Goal: Transaction & Acquisition: Purchase product/service

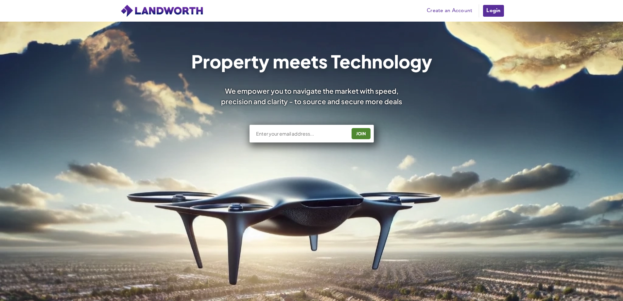
click at [169, 11] on img at bounding box center [161, 10] width 83 height 13
click at [439, 9] on link "Create an Account" at bounding box center [450, 11] width 52 height 10
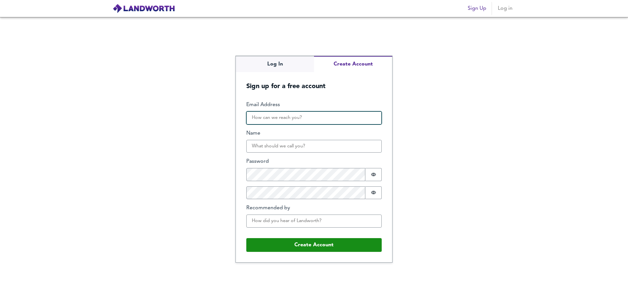
click at [279, 119] on input "Email Address" at bounding box center [313, 117] width 135 height 13
type input "[EMAIL_ADDRESS][DOMAIN_NAME]"
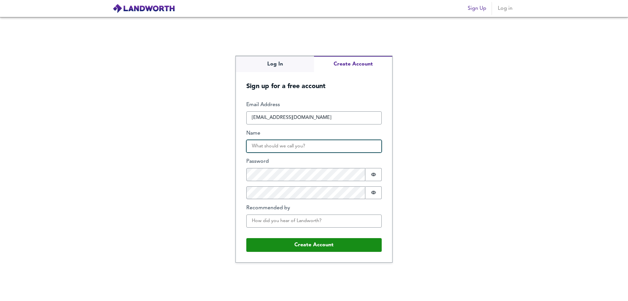
click at [298, 151] on input "Name" at bounding box center [313, 146] width 135 height 13
type input "m"
type input "Mika"
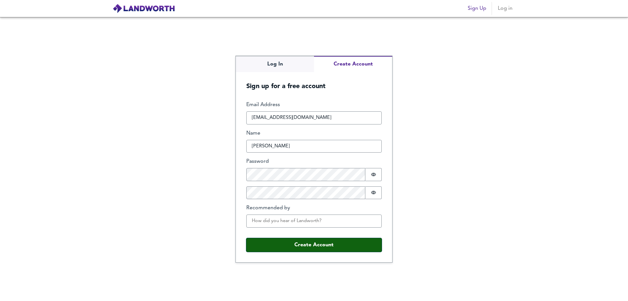
click at [329, 246] on button "Create Account" at bounding box center [313, 245] width 135 height 14
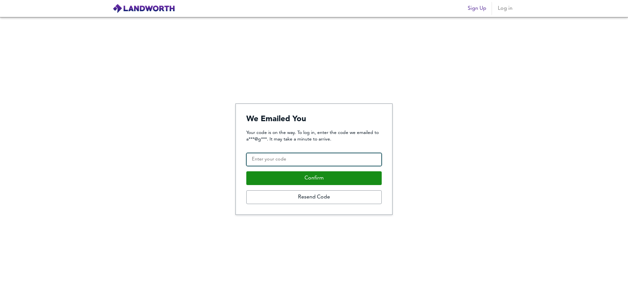
click at [328, 158] on input "Confirmation Code" at bounding box center [313, 159] width 135 height 13
paste input "886787"
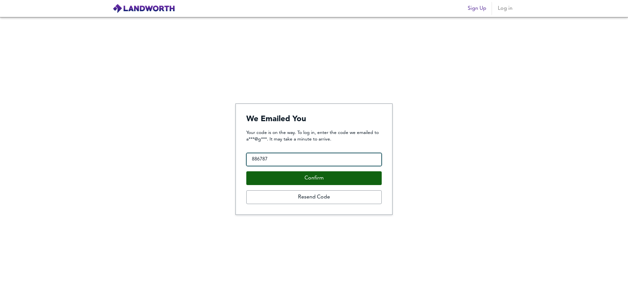
type input "886787"
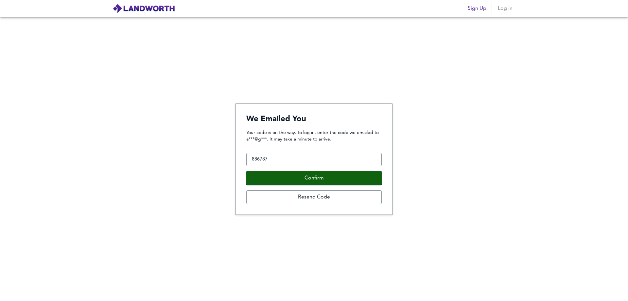
click at [313, 179] on button "Confirm" at bounding box center [313, 178] width 135 height 14
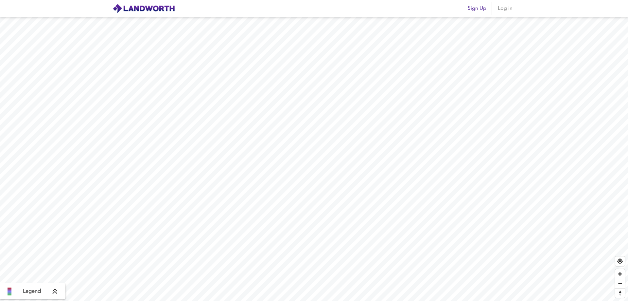
click at [504, 9] on span "Log in" at bounding box center [505, 8] width 16 height 9
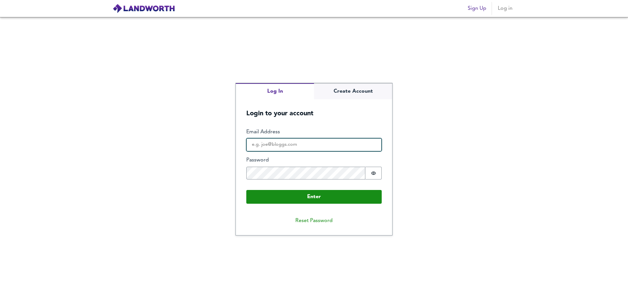
type input "airydas.mikalajunas@gmail.com"
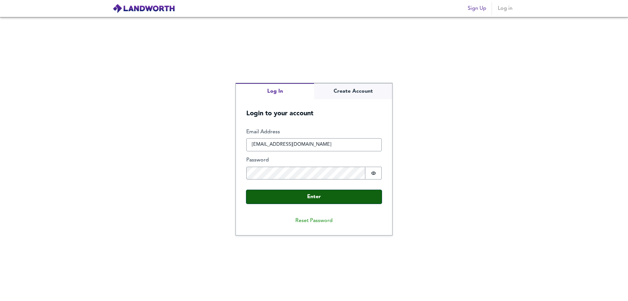
click at [316, 197] on button "Enter" at bounding box center [313, 197] width 135 height 14
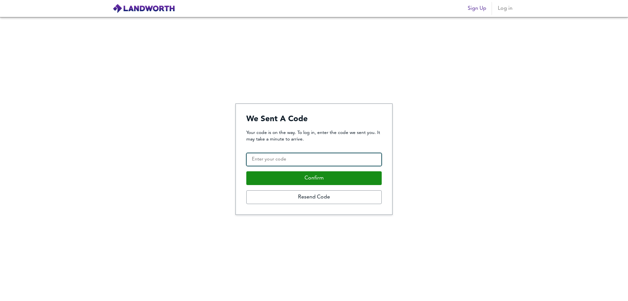
click at [297, 161] on input "Confirmation Code" at bounding box center [313, 159] width 135 height 13
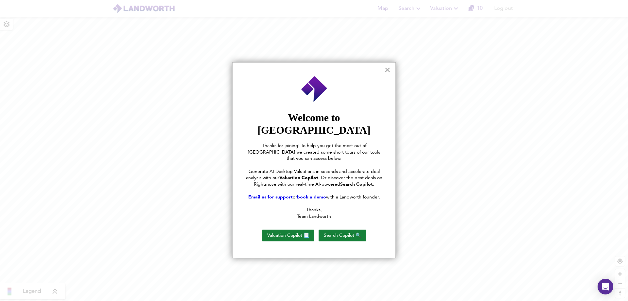
click at [387, 69] on button "×" at bounding box center [387, 69] width 6 height 10
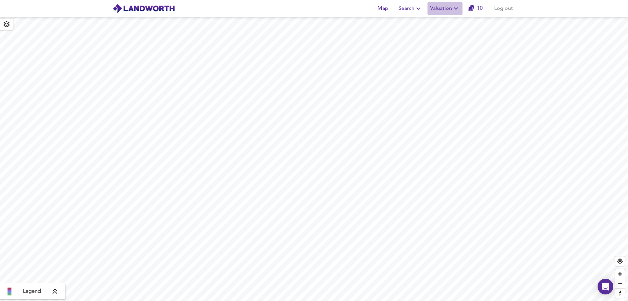
click at [448, 9] on span "Valuation" at bounding box center [445, 8] width 30 height 9
click at [8, 25] on icon "button" at bounding box center [7, 24] width 6 height 6
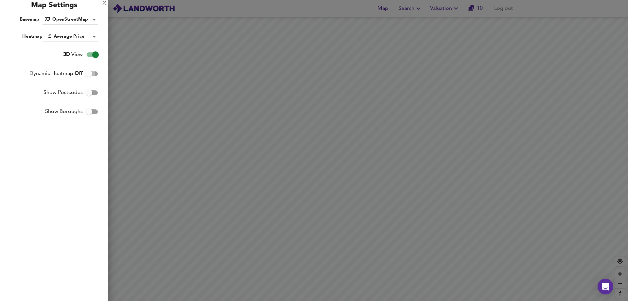
click at [91, 73] on input "Dynamic Heatmap Off" at bounding box center [88, 73] width 37 height 12
checkbox input "true"
drag, startPoint x: 282, startPoint y: 174, endPoint x: 407, endPoint y: 178, distance: 124.7
click at [407, 178] on div at bounding box center [314, 150] width 628 height 301
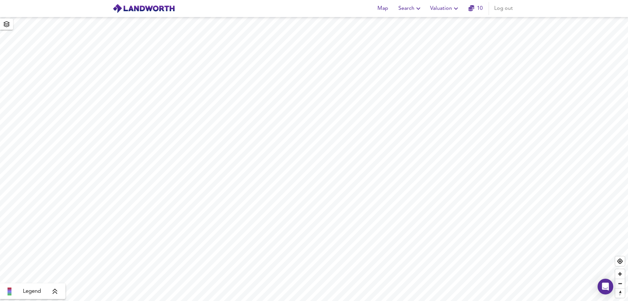
click at [410, 8] on span "Search" at bounding box center [410, 8] width 24 height 9
click at [474, 8] on icon "button" at bounding box center [471, 8] width 6 height 6
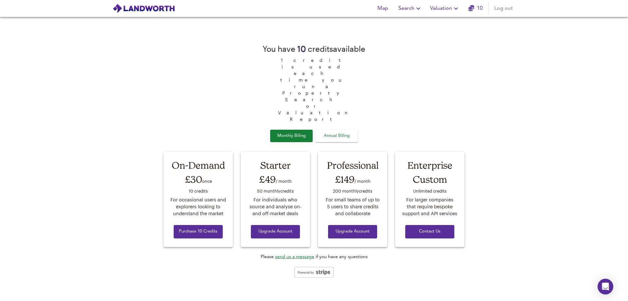
click at [328, 132] on span "Annual Billing" at bounding box center [336, 136] width 33 height 8
click at [293, 132] on span "Monthly Billing" at bounding box center [291, 136] width 33 height 8
click at [385, 7] on span "Map" at bounding box center [383, 8] width 16 height 9
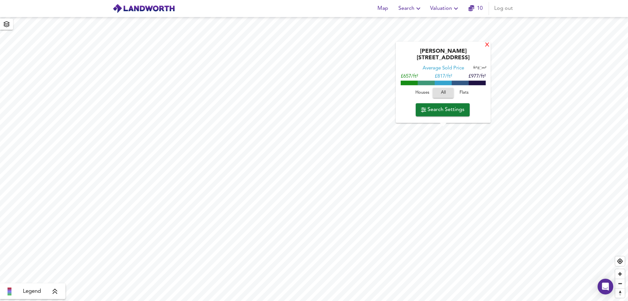
click at [487, 48] on div "X" at bounding box center [488, 45] width 6 height 6
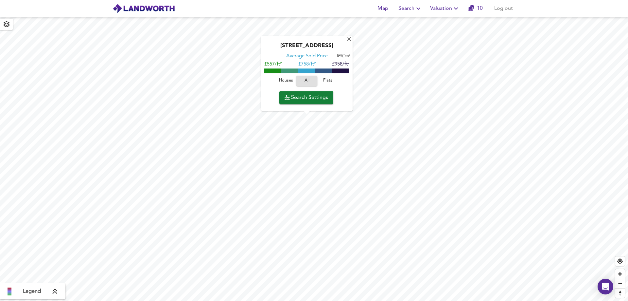
click at [352, 39] on div "Kempsford Road, SE11 4NW Average Sold Price ft² m² £557/ft² £ 758/ft² £958/ft² …" at bounding box center [307, 73] width 92 height 75
click at [349, 41] on div "X" at bounding box center [349, 40] width 6 height 6
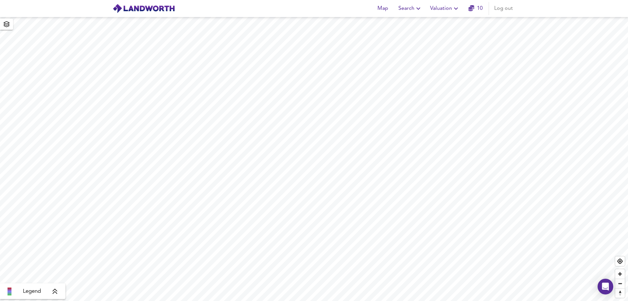
click at [55, 293] on icon at bounding box center [55, 291] width 6 height 7
click at [52, 245] on body "Map Search Valuation 10 Log out Average Price landworth £ 1,014/ft² £ 959/ft² £…" at bounding box center [314, 150] width 628 height 301
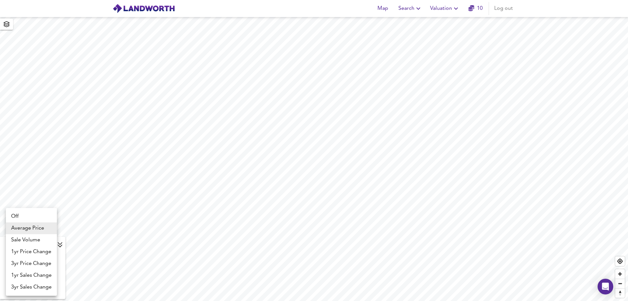
click at [275, 158] on div at bounding box center [314, 150] width 628 height 301
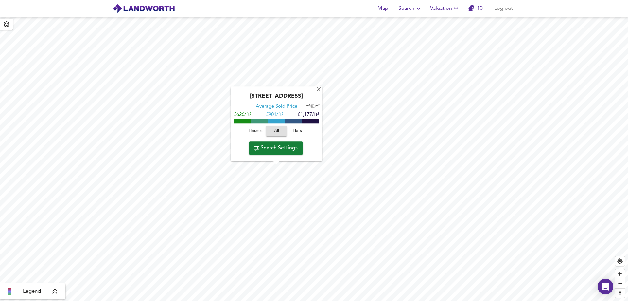
click at [310, 107] on input "checkbox" at bounding box center [312, 106] width 10 height 3
click at [311, 107] on input "checkbox" at bounding box center [314, 106] width 10 height 3
click at [311, 107] on input "checkbox" at bounding box center [312, 106] width 10 height 3
click at [311, 107] on input "checkbox" at bounding box center [314, 106] width 10 height 3
click at [311, 107] on input "checkbox" at bounding box center [312, 106] width 10 height 3
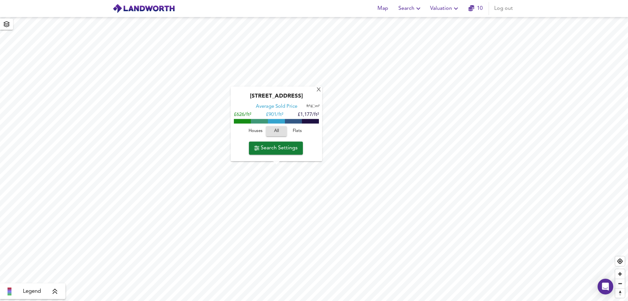
checkbox input "true"
click at [296, 131] on span "Flats" at bounding box center [298, 131] width 18 height 8
click at [255, 129] on span "Houses" at bounding box center [256, 131] width 18 height 8
click at [297, 130] on span "Flats" at bounding box center [298, 131] width 18 height 8
click at [252, 129] on span "Houses" at bounding box center [256, 131] width 18 height 8
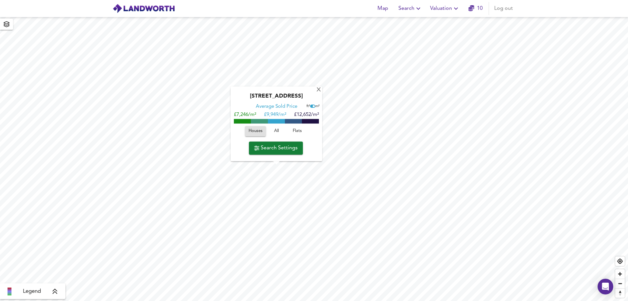
click at [302, 131] on span "Flats" at bounding box center [298, 131] width 18 height 8
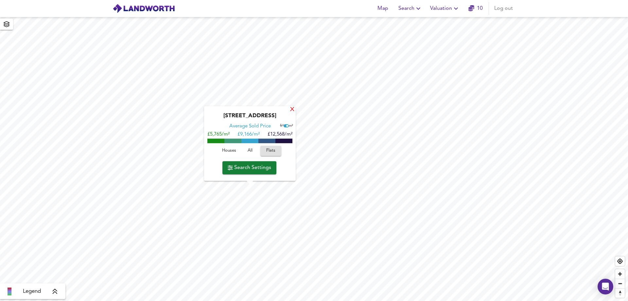
click at [293, 111] on div "X" at bounding box center [293, 110] width 6 height 6
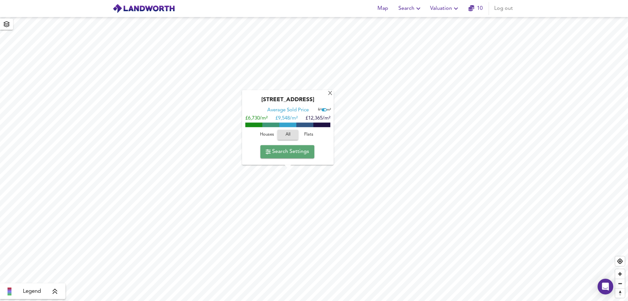
click at [294, 153] on span "Search Settings" at bounding box center [288, 151] width 44 height 9
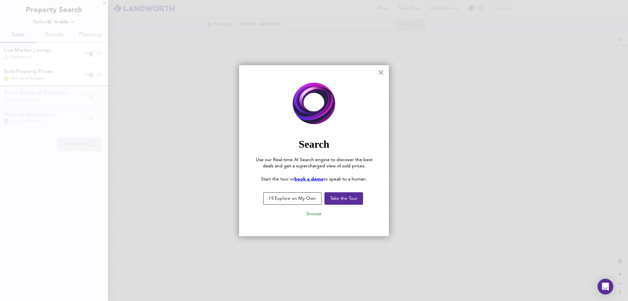
click at [294, 200] on button "I'll Explore on My Own" at bounding box center [292, 198] width 58 height 12
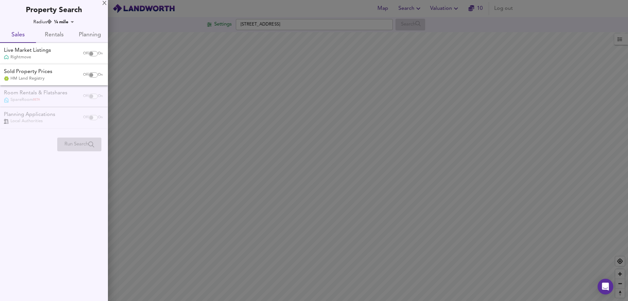
click at [389, 238] on div at bounding box center [314, 150] width 628 height 301
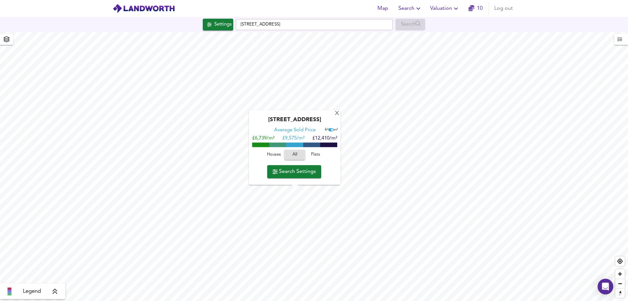
click at [317, 155] on span "Flats" at bounding box center [316, 155] width 18 height 8
click at [311, 170] on span "Search Settings" at bounding box center [295, 171] width 44 height 9
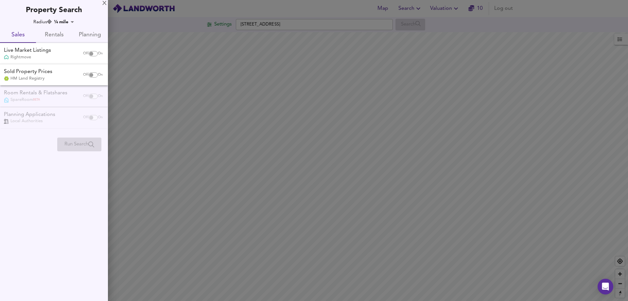
checkbox input "false"
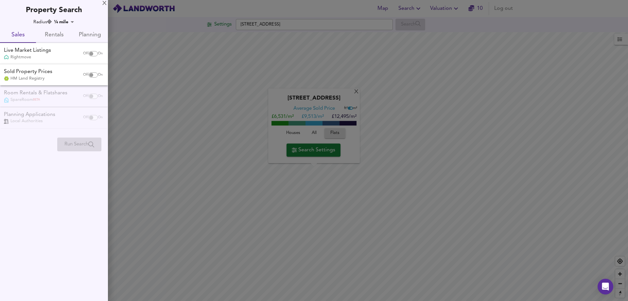
click at [356, 93] on div at bounding box center [314, 150] width 628 height 301
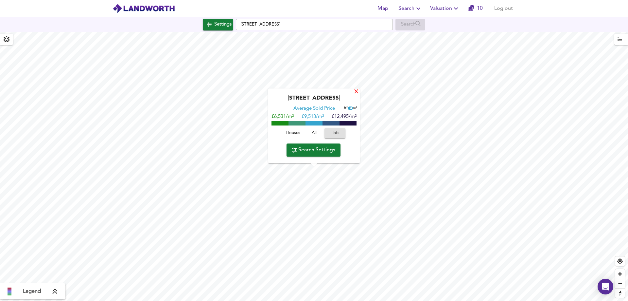
click at [357, 94] on div "X" at bounding box center [357, 92] width 6 height 6
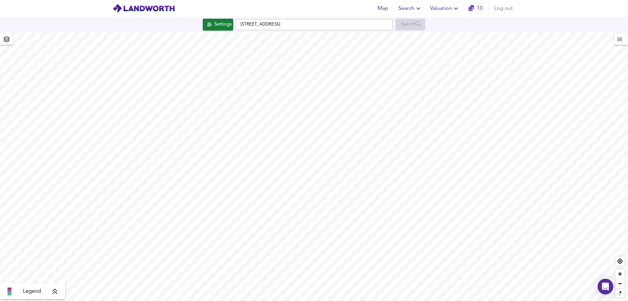
type input "460"
click at [5, 39] on icon "button" at bounding box center [6, 39] width 7 height 6
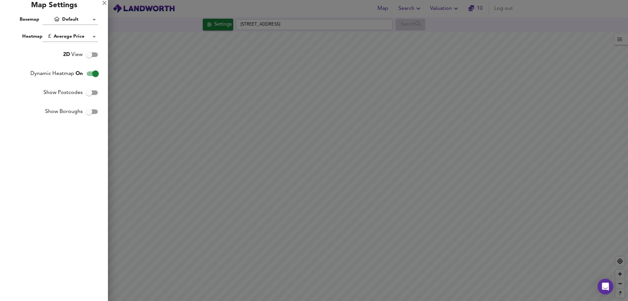
click at [92, 55] on input "2D View" at bounding box center [88, 54] width 37 height 12
click at [92, 55] on input "3D View" at bounding box center [95, 54] width 37 height 12
checkbox input "false"
click at [94, 20] on body "Map Search Valuation 10 Log out Settings Ebbisham Drive, SW8 1UB Search Legend …" at bounding box center [314, 150] width 628 height 301
click at [105, 4] on div "X" at bounding box center [104, 3] width 4 height 5
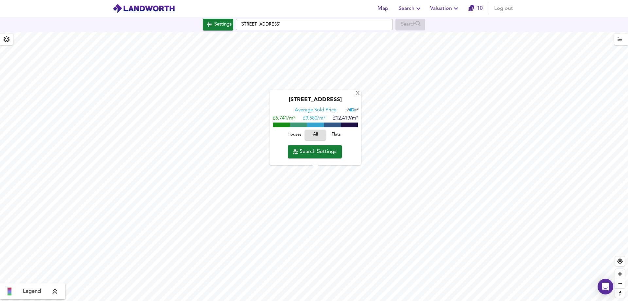
click at [337, 133] on span "Flats" at bounding box center [336, 135] width 18 height 8
click at [316, 151] on span "Search Settings" at bounding box center [315, 151] width 44 height 9
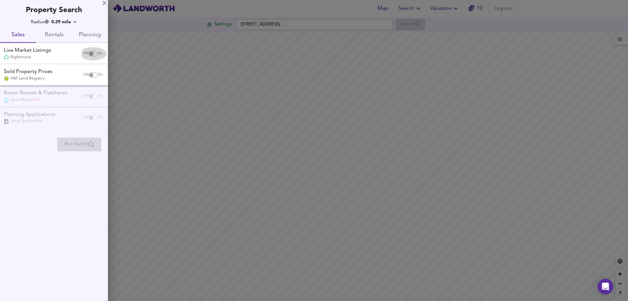
click at [93, 53] on input "checkbox" at bounding box center [91, 53] width 16 height 5
checkbox input "true"
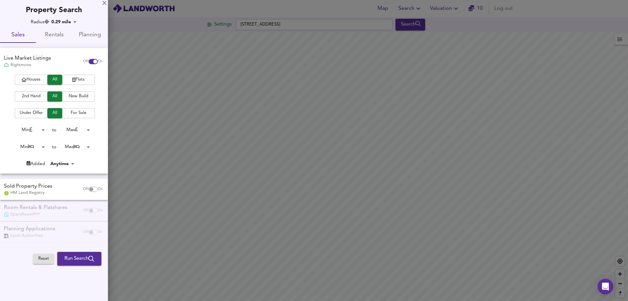
click at [77, 78] on span "Flats" at bounding box center [78, 80] width 26 height 8
click at [31, 96] on span "2nd Hand" at bounding box center [31, 97] width 26 height 8
click at [43, 145] on body "Map Search Valuation 10 Log out Settings Ebbisham Drive, SW8 1UB Search Legend …" at bounding box center [314, 150] width 628 height 301
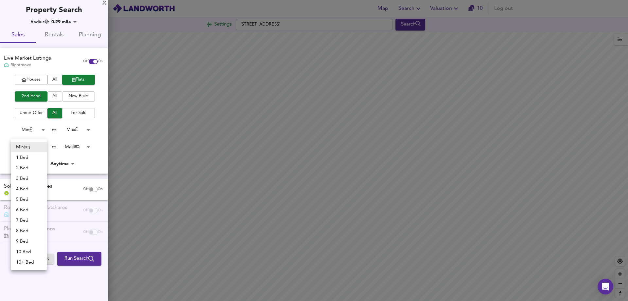
click at [36, 129] on div at bounding box center [314, 150] width 628 height 301
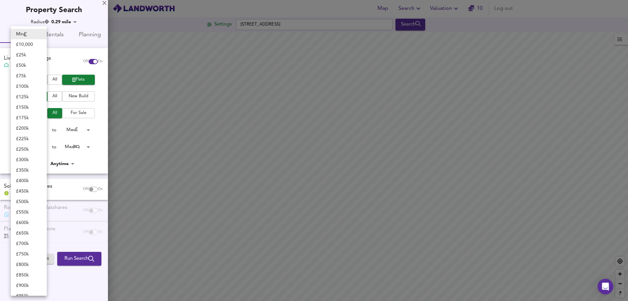
click at [43, 130] on body "Map Search Valuation 10 Log out Settings Ebbisham Drive, SW8 1UB Search Legend …" at bounding box center [314, 150] width 628 height 301
click at [28, 107] on li "£ 150k" at bounding box center [29, 107] width 36 height 10
type input "150000"
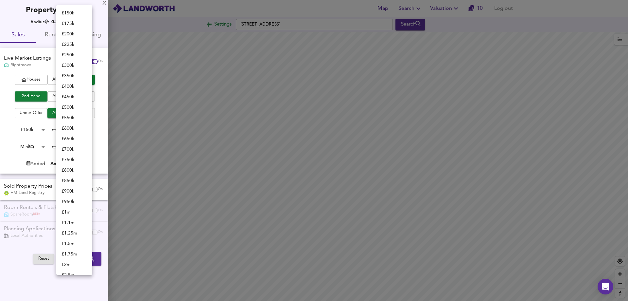
click at [81, 130] on body "Map Search Valuation 10 Log out Settings Ebbisham Drive, SW8 1UB Search Legend …" at bounding box center [314, 150] width 628 height 301
click at [69, 97] on li "£ 450k" at bounding box center [74, 97] width 36 height 10
type input "450000"
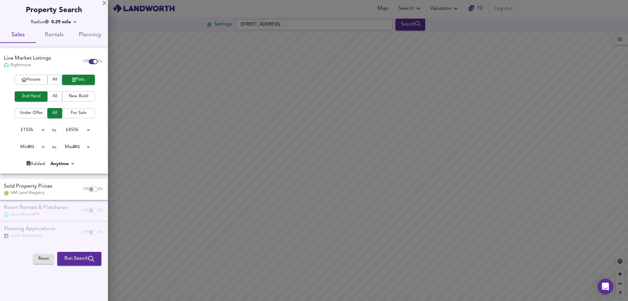
click at [43, 147] on body "Map Search Valuation 10 Log out Settings Ebbisham Drive, SW8 1UB Search Legend …" at bounding box center [314, 150] width 628 height 301
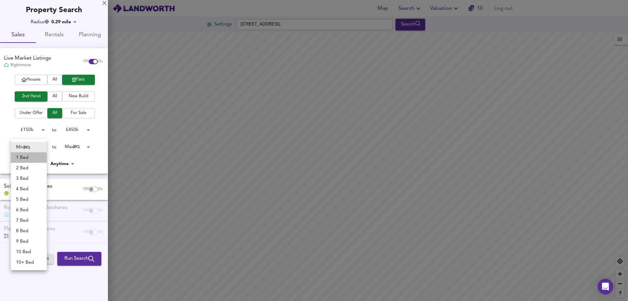
click at [28, 157] on li "1 Bed" at bounding box center [29, 157] width 36 height 10
type input "1"
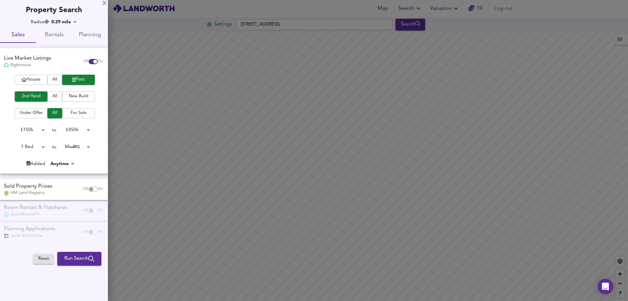
click at [80, 145] on body "Map Search Valuation 10 Log out Settings Ebbisham Drive, SW8 1UB Search Legend …" at bounding box center [314, 150] width 628 height 301
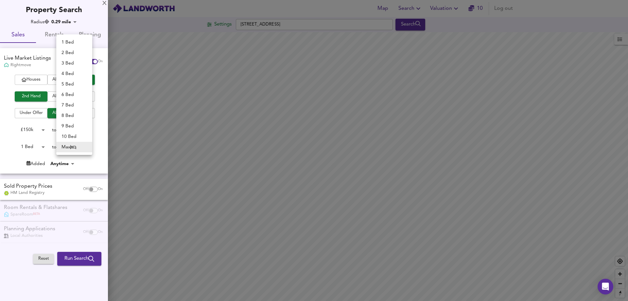
click at [76, 43] on li "1 Bed" at bounding box center [74, 42] width 36 height 10
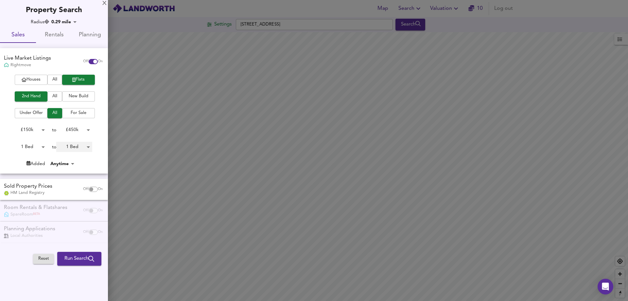
type input "1"
click at [73, 163] on body "Map Search Valuation 10 Log out Settings Ebbisham Drive, SW8 1UB Search Legend …" at bounding box center [314, 150] width 628 height 301
click at [91, 161] on div at bounding box center [314, 150] width 628 height 301
click at [70, 259] on span "Run Search" at bounding box center [79, 258] width 30 height 9
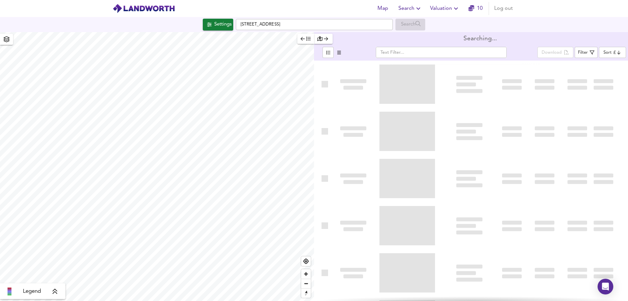
type input "bestdeal"
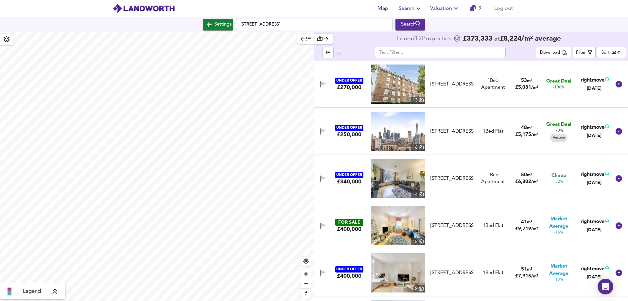
click at [578, 37] on div "Found 12 Propert ies £ 373,333 at £ 8,224 / m² average" at bounding box center [471, 39] width 314 height 14
click at [523, 81] on span "53" at bounding box center [524, 80] width 6 height 5
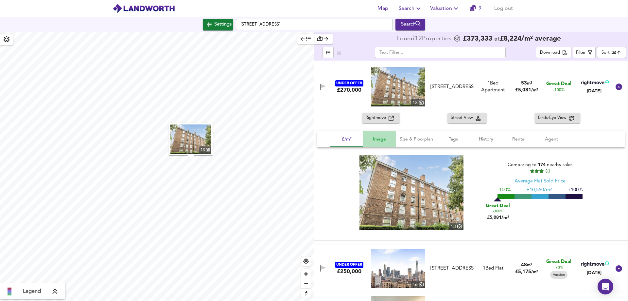
click at [380, 139] on span "Image" at bounding box center [379, 139] width 25 height 8
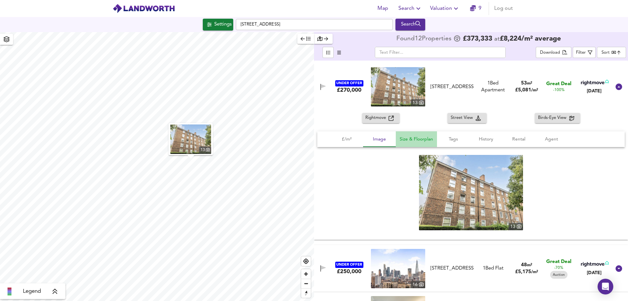
click at [423, 141] on span "Size & Floorplan" at bounding box center [416, 139] width 33 height 8
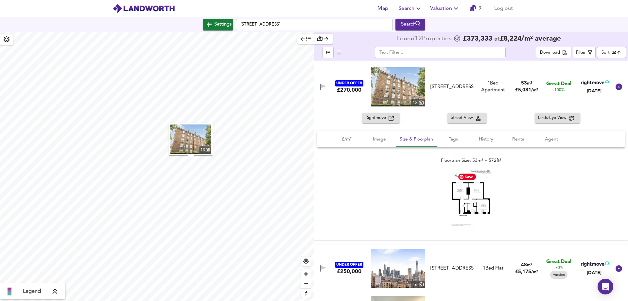
click at [474, 203] on img at bounding box center [470, 198] width 39 height 56
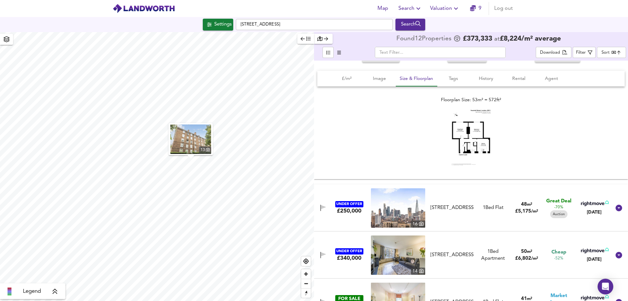
scroll to position [65, 0]
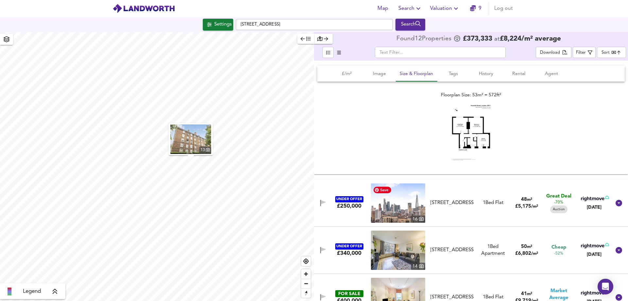
click at [399, 198] on img at bounding box center [398, 202] width 54 height 39
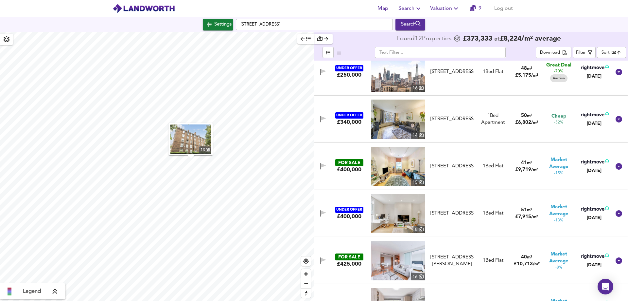
scroll to position [164, 0]
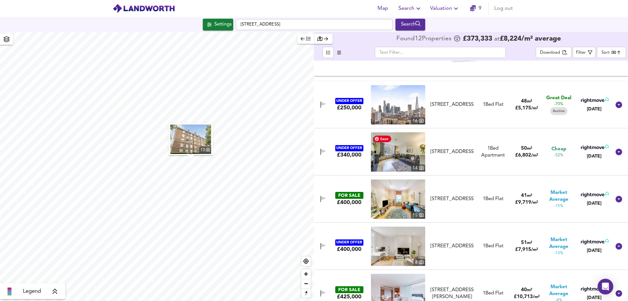
click at [397, 156] on img at bounding box center [398, 151] width 54 height 39
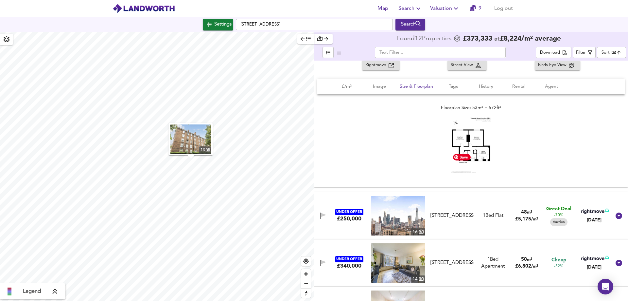
scroll to position [0, 0]
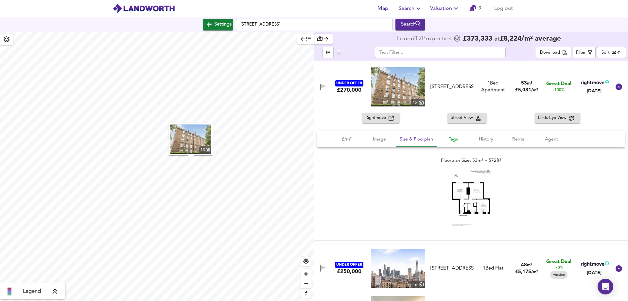
click at [454, 139] on span "Tags" at bounding box center [453, 139] width 25 height 8
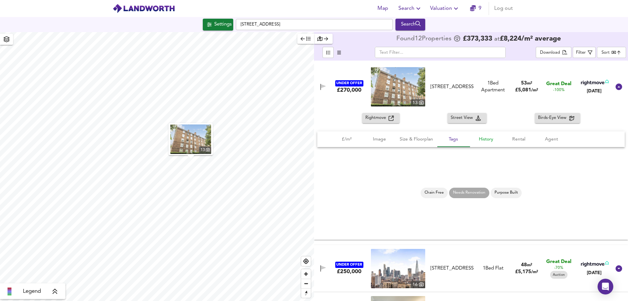
click at [490, 140] on span "History" at bounding box center [486, 139] width 25 height 8
click at [518, 140] on span "Rental" at bounding box center [518, 139] width 25 height 8
drag, startPoint x: 345, startPoint y: 138, endPoint x: 352, endPoint y: 138, distance: 6.6
click at [346, 138] on span "£/m²" at bounding box center [346, 139] width 25 height 8
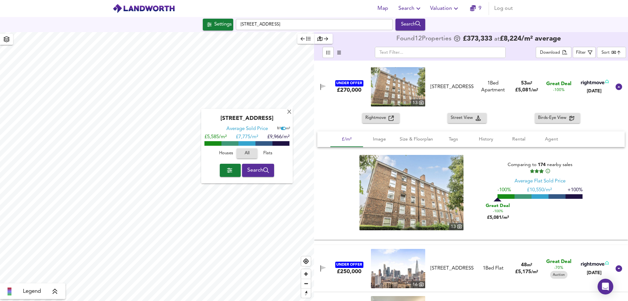
click at [566, 9] on header "Map Search Valuation 9 Log out" at bounding box center [314, 8] width 628 height 17
click at [289, 113] on div "X" at bounding box center [290, 112] width 6 height 6
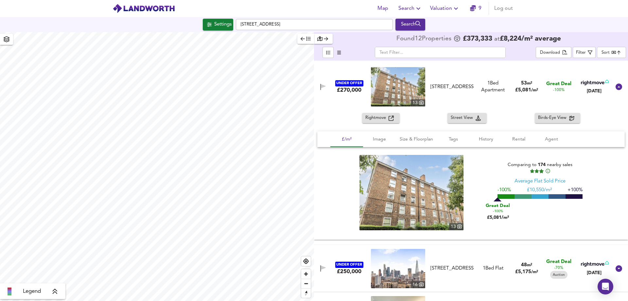
click at [567, 23] on div "Settings Ebbisham Drive, SW8 1UB Search" at bounding box center [314, 25] width 628 height 12
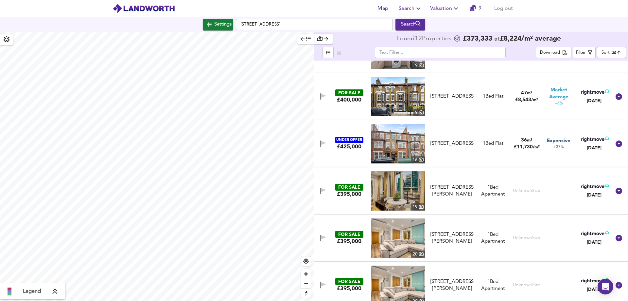
scroll to position [462, 0]
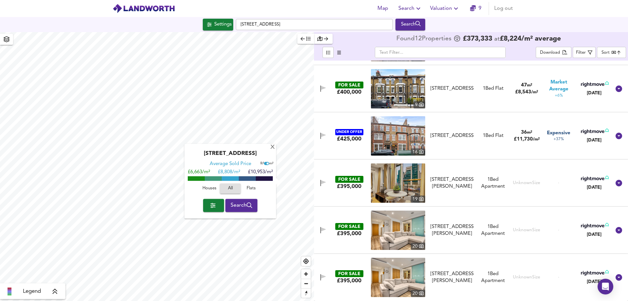
click at [362, 43] on div "Found 12 Propert ies £ 373,333 at £ 8,224 / m² average" at bounding box center [471, 39] width 314 height 14
click at [273, 148] on div "X" at bounding box center [273, 147] width 6 height 6
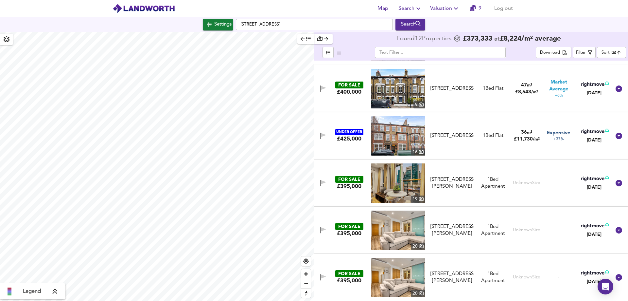
click at [596, 33] on div at bounding box center [471, 32] width 314 height 1
click at [328, 40] on div "button" at bounding box center [323, 39] width 12 height 8
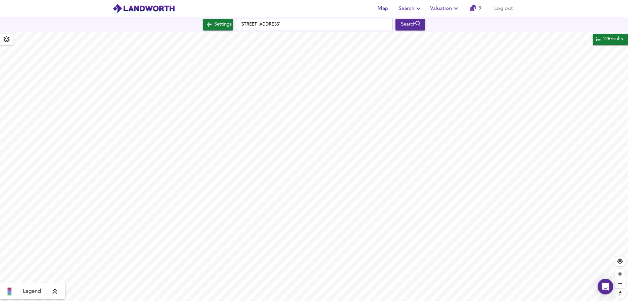
type input "1179"
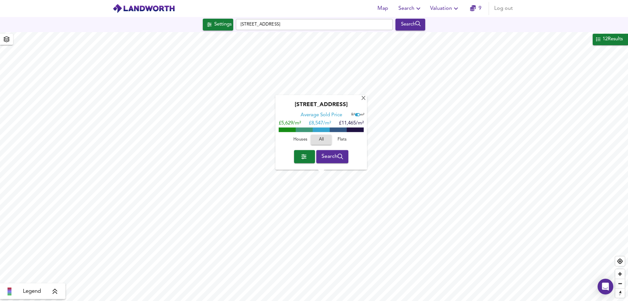
click at [339, 139] on span "Flats" at bounding box center [342, 140] width 18 height 8
click at [358, 114] on input "checkbox" at bounding box center [359, 114] width 10 height 3
click at [358, 114] on input "checkbox" at bounding box center [357, 114] width 10 height 3
checkbox input "true"
click at [333, 157] on span "Search" at bounding box center [333, 156] width 22 height 9
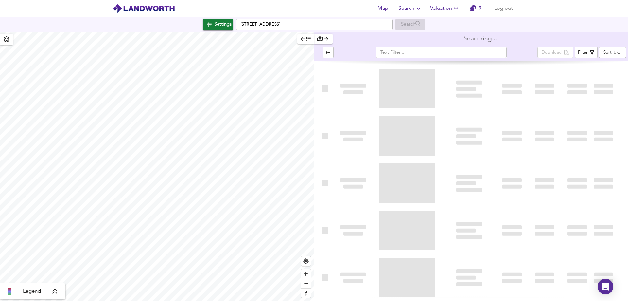
type input "bestdeal"
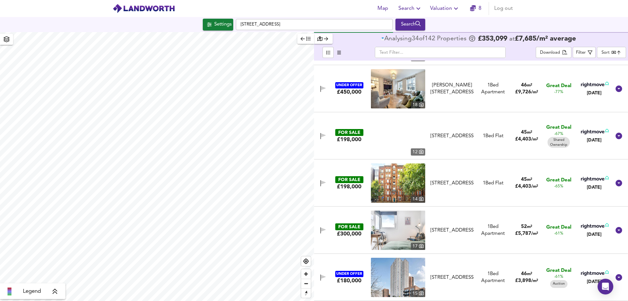
scroll to position [278, 0]
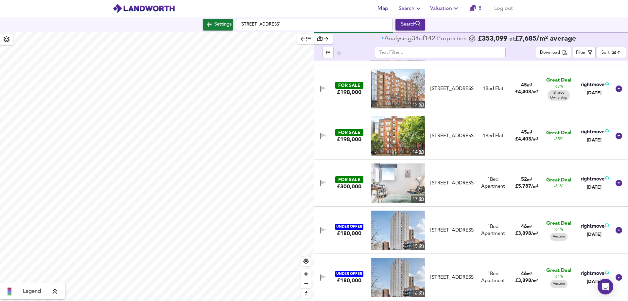
type input "1381"
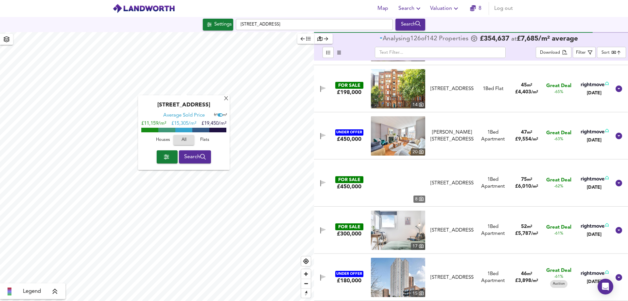
scroll to position [184, 0]
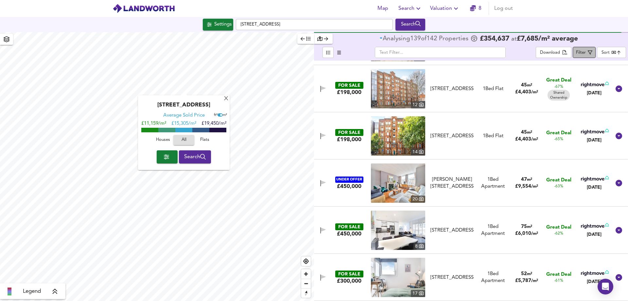
click at [583, 53] on div "Filter" at bounding box center [581, 53] width 10 height 8
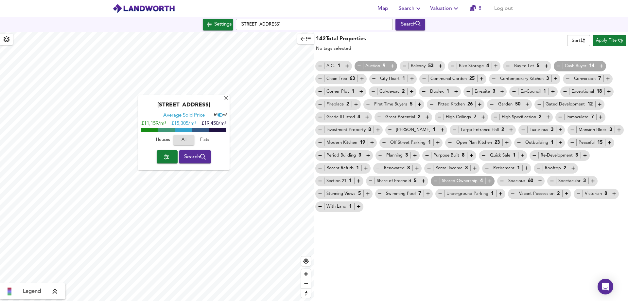
click at [303, 40] on icon "button" at bounding box center [303, 38] width 4 height 5
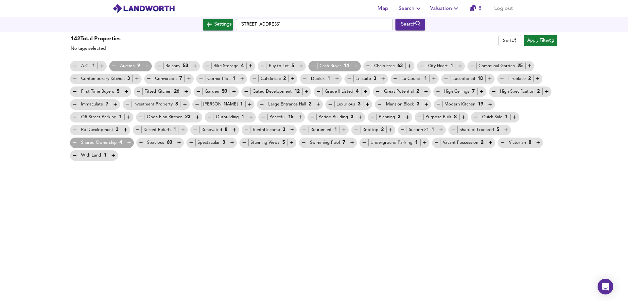
click at [455, 47] on div "142 Total Properties No tags selected Sort name ​ Apply Filter" at bounding box center [314, 42] width 491 height 19
click at [508, 40] on body "Map Search Valuation 8 Log out Settings Newington Causeway, SE1 6FZ Search X Hi…" at bounding box center [314, 150] width 628 height 301
click at [480, 43] on div at bounding box center [314, 150] width 628 height 301
click at [102, 28] on div "Settings [STREET_ADDRESS] Search" at bounding box center [314, 25] width 628 height 12
click at [114, 47] on div "No tags selected" at bounding box center [96, 48] width 50 height 7
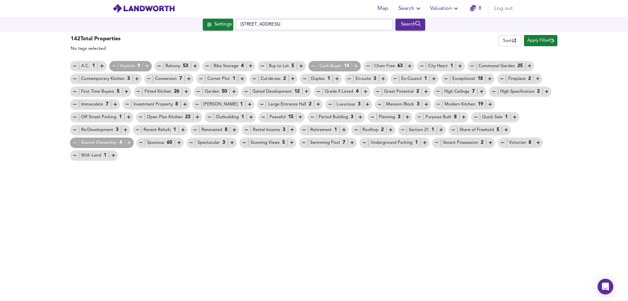
drag, startPoint x: 317, startPoint y: 55, endPoint x: 320, endPoint y: 54, distance: 3.7
click at [317, 55] on div "142 Total Properties No tags selected Sort name ​ Apply Filter A.C. 1 Auction 9…" at bounding box center [314, 96] width 491 height 129
click at [313, 65] on icon "button" at bounding box center [313, 66] width 6 height 6
click at [313, 66] on icon "button" at bounding box center [312, 66] width 3 height 0
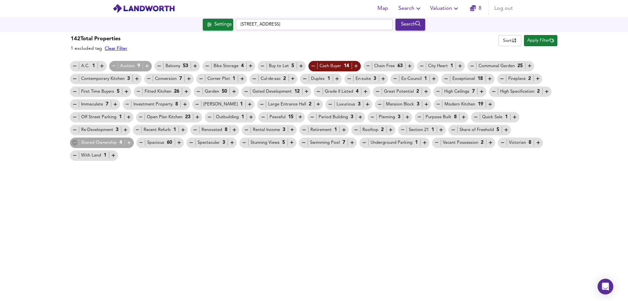
click at [76, 142] on icon "button" at bounding box center [74, 142] width 3 height 0
click at [412, 45] on div "142 Total Properties 2 excluded tags Clear Filter Sort name ​ Apply Filter" at bounding box center [314, 42] width 491 height 19
click at [542, 42] on span "Apply Filter" at bounding box center [540, 41] width 27 height 8
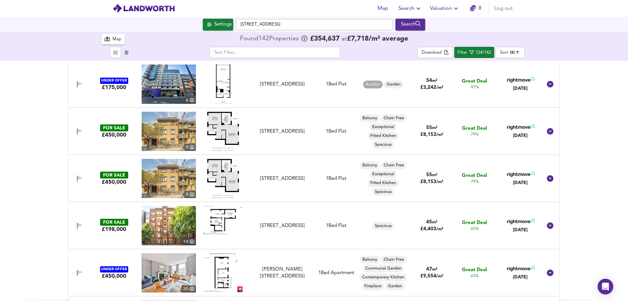
click at [128, 53] on icon "button" at bounding box center [127, 52] width 4 height 4
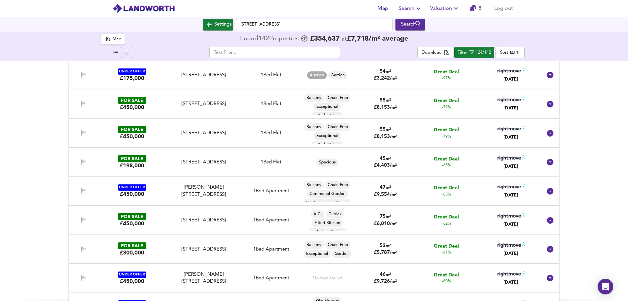
click at [117, 52] on icon "button" at bounding box center [116, 52] width 4 height 4
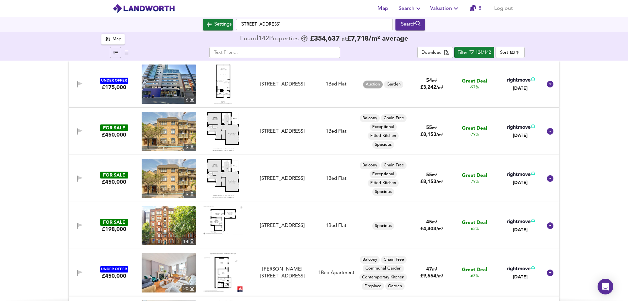
click at [511, 51] on body "Map Search Valuation 8 Log out Settings Newington Causeway, SE1 6FZ Search X Hi…" at bounding box center [314, 150] width 628 height 301
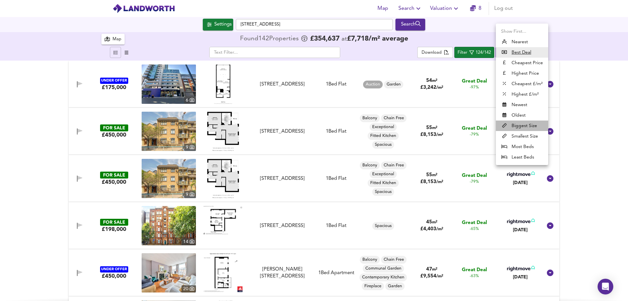
click at [531, 126] on li "Biggest Size" at bounding box center [522, 125] width 52 height 10
type input "biggest"
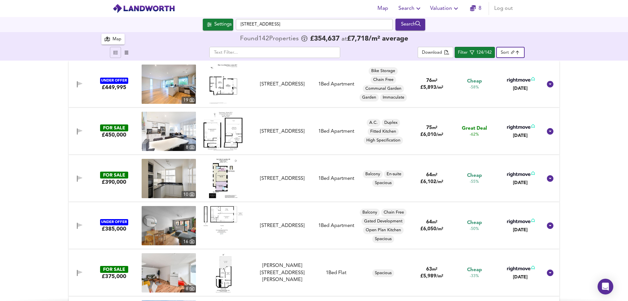
click at [118, 41] on div "Map" at bounding box center [117, 40] width 9 height 8
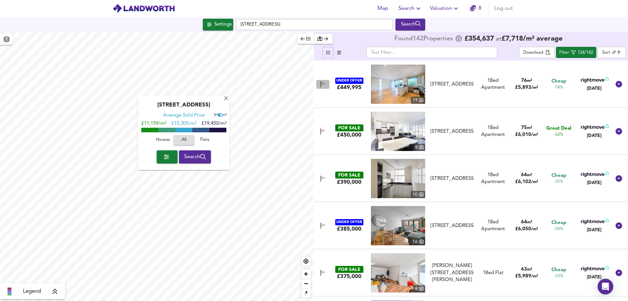
click at [323, 83] on icon "button" at bounding box center [323, 83] width 5 height 4
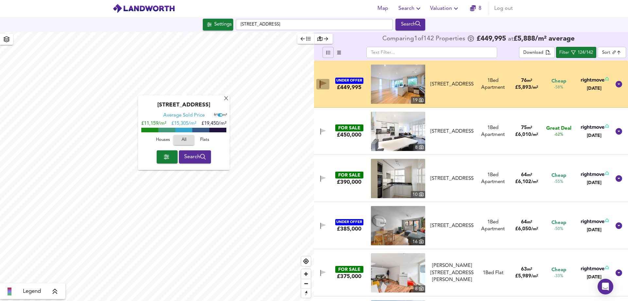
click at [323, 83] on icon "button" at bounding box center [324, 83] width 6 height 5
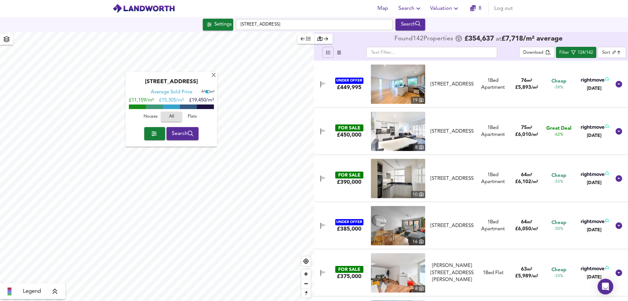
click at [467, 114] on div "FOR SALE £450,000 [GEOGRAPHIC_DATA][STREET_ADDRESS][STREET_ADDRESS] 1 Bed Apart…" at bounding box center [463, 131] width 296 height 39
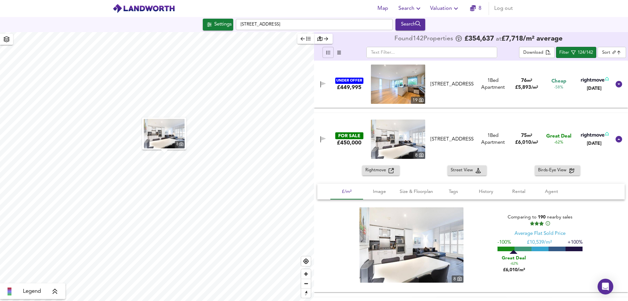
click at [470, 66] on div "UNDER OFFER £449,995 19 Stead Street, London, SE17 1BP Stead Street, London, SE…" at bounding box center [463, 83] width 296 height 39
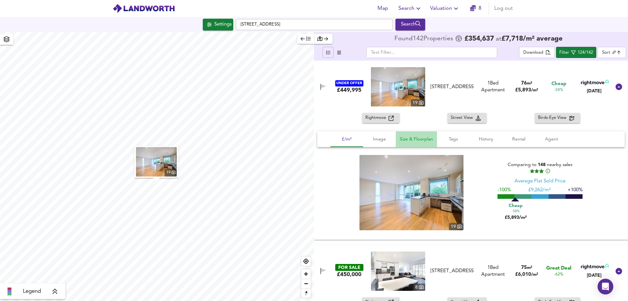
click at [423, 140] on span "Size & Floorplan" at bounding box center [416, 139] width 33 height 8
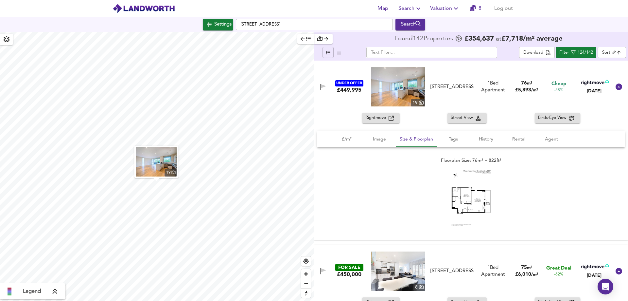
click at [468, 202] on img at bounding box center [470, 198] width 39 height 56
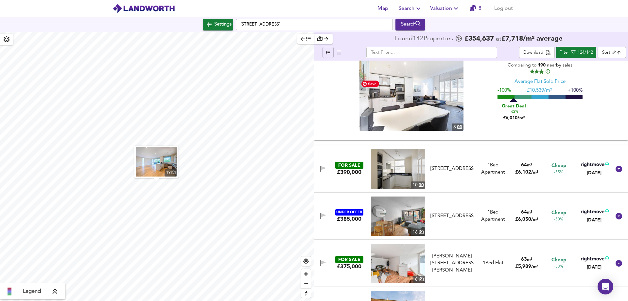
scroll to position [294, 0]
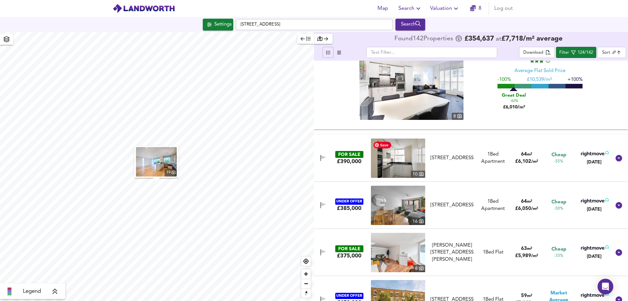
click at [416, 158] on img at bounding box center [398, 157] width 54 height 39
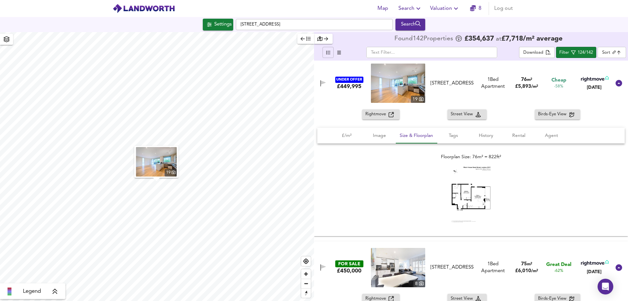
scroll to position [0, 0]
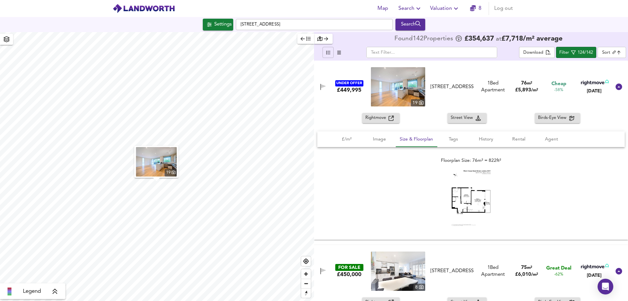
click at [463, 76] on div "UNDER OFFER £449,995 19 Stead Street, London, SE17 1BP Stead Street, London, SE…" at bounding box center [463, 86] width 296 height 39
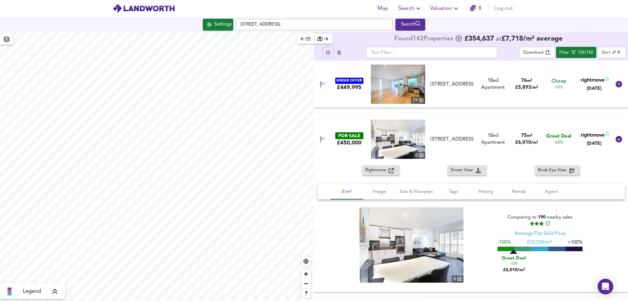
click at [476, 136] on div "1 Bed Apartment" at bounding box center [493, 139] width 34 height 14
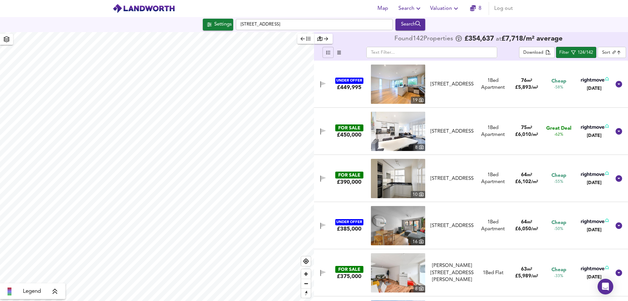
click at [468, 124] on div "FOR SALE £450,000 [GEOGRAPHIC_DATA][STREET_ADDRESS][STREET_ADDRESS] 1 Bed Apart…" at bounding box center [463, 131] width 296 height 39
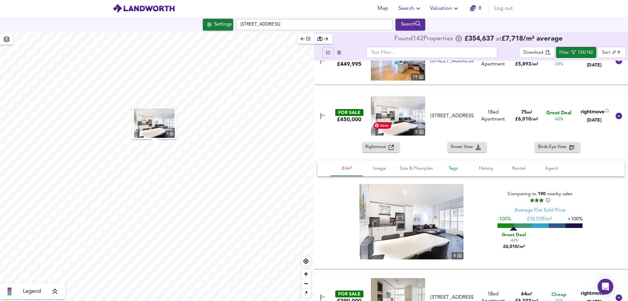
scroll to position [33, 0]
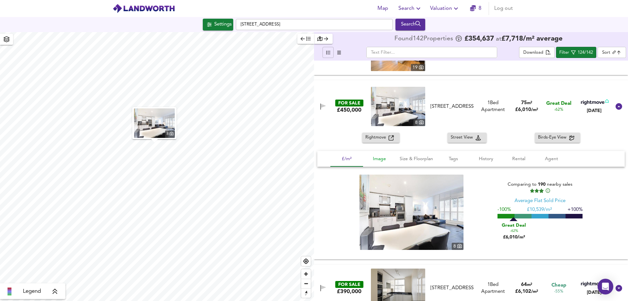
click at [381, 158] on span "Image" at bounding box center [379, 159] width 25 height 8
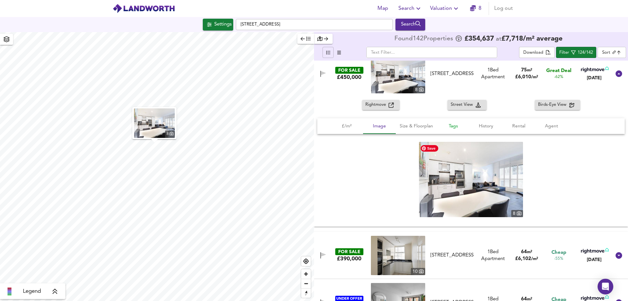
scroll to position [0, 0]
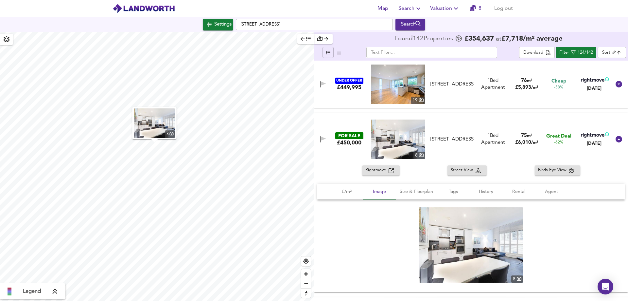
click at [559, 100] on div "UNDER OFFER £449,995 19 Stead Street, London, SE17 1BP Stead Street, London, SE…" at bounding box center [463, 83] width 296 height 39
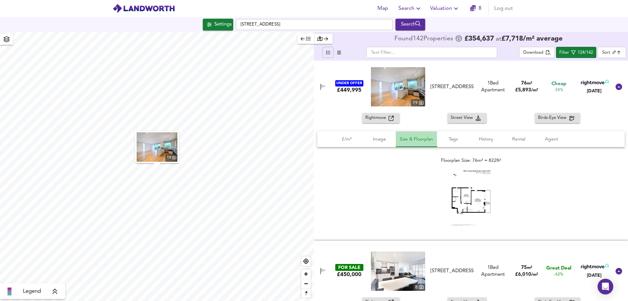
click at [412, 143] on span "Size & Floorplan" at bounding box center [416, 139] width 33 height 8
click at [413, 139] on span "Size & Floorplan" at bounding box center [416, 139] width 33 height 8
click at [384, 140] on span "Image" at bounding box center [379, 139] width 25 height 8
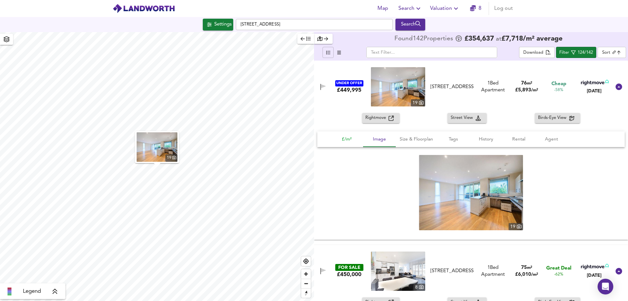
click at [345, 139] on span "£/m²" at bounding box center [346, 139] width 25 height 8
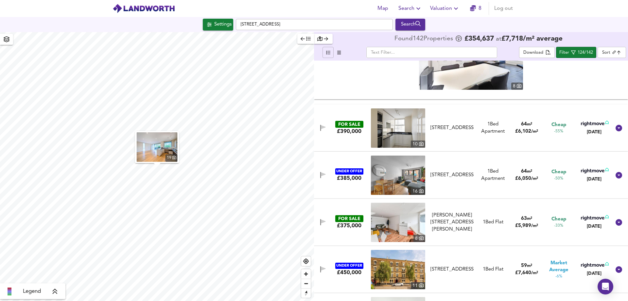
scroll to position [327, 0]
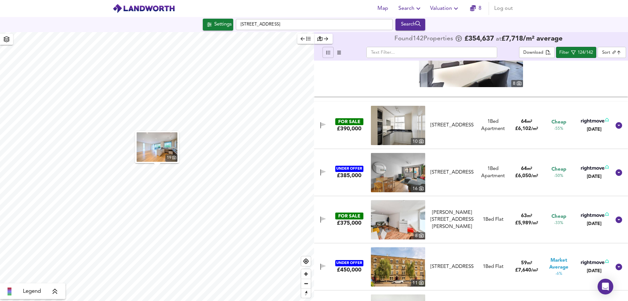
click at [454, 106] on div "FOR SALE £390,000 [STREET_ADDRESS][GEOGRAPHIC_DATA] Bed Apartment 64 m² £ 6,102…" at bounding box center [463, 125] width 296 height 39
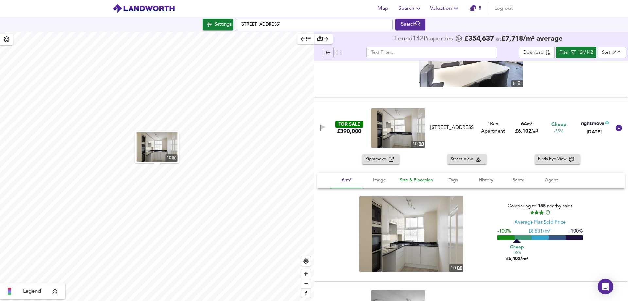
click at [403, 180] on span "Size & Floorplan" at bounding box center [416, 180] width 33 height 8
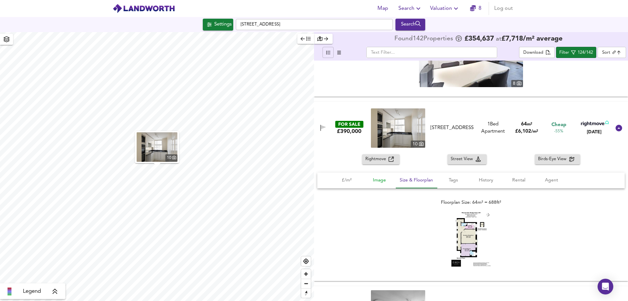
click at [379, 180] on span "Image" at bounding box center [379, 180] width 25 height 8
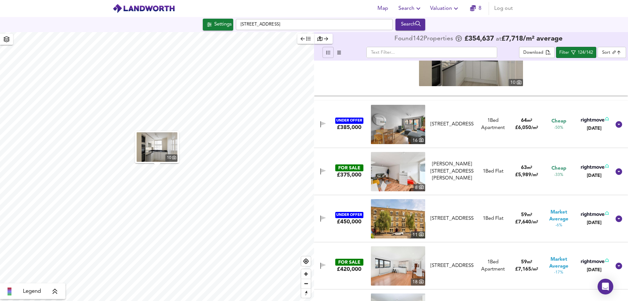
scroll to position [523, 0]
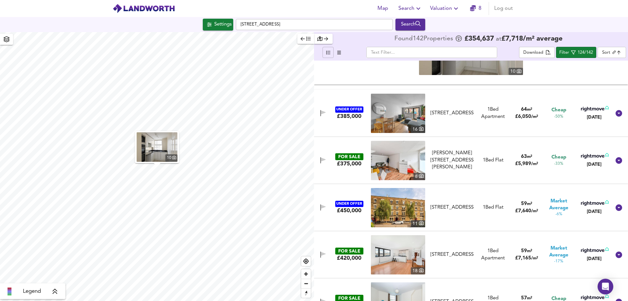
click at [462, 101] on div "UNDER OFFER £385,000 16 Rothsay Street, London, SE1 4BF Rothsay Street, London,…" at bounding box center [463, 113] width 296 height 39
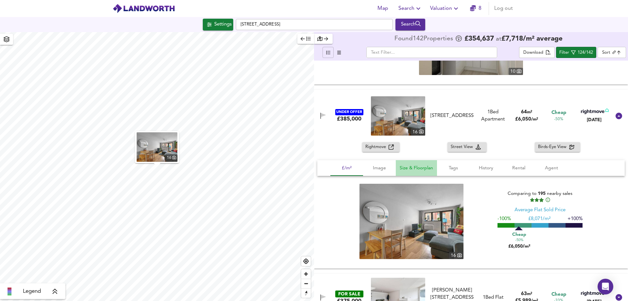
click at [425, 169] on span "Size & Floorplan" at bounding box center [416, 168] width 33 height 8
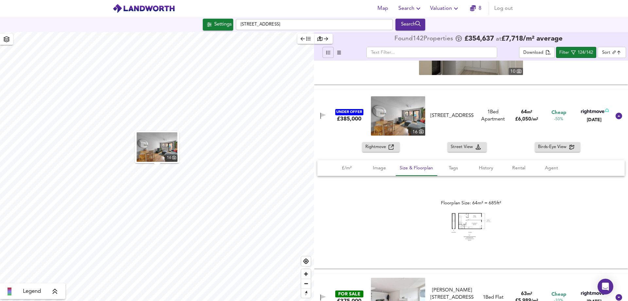
click at [469, 222] on img at bounding box center [470, 227] width 39 height 28
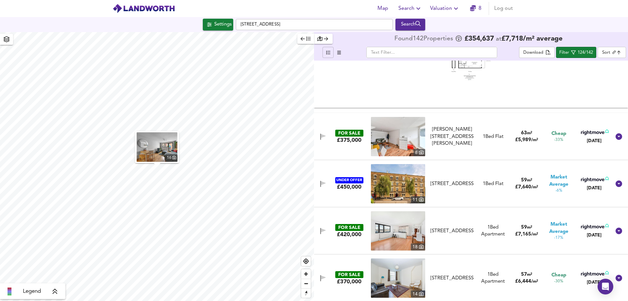
scroll to position [687, 0]
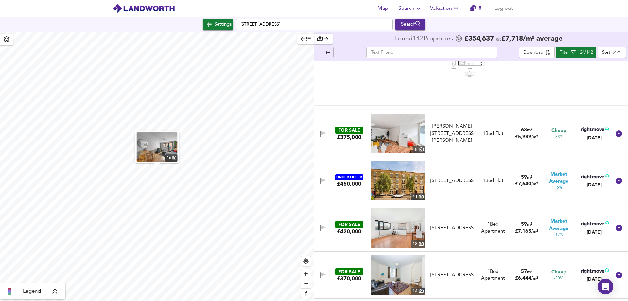
click at [485, 123] on div "FOR SALE £375,000 8 Seaton Road, Kennington, London, SE11 4ET Seaton Road, Kenn…" at bounding box center [463, 133] width 296 height 39
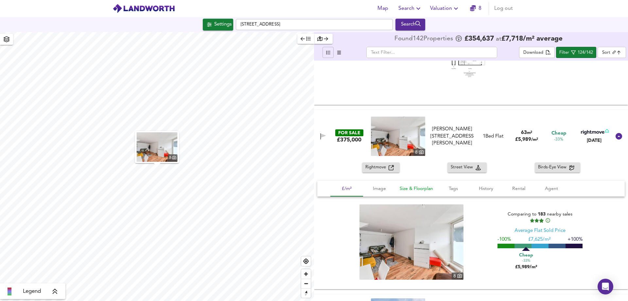
click at [422, 189] on span "Size & Floorplan" at bounding box center [416, 189] width 33 height 8
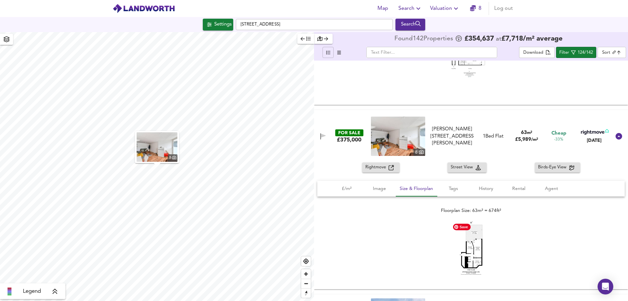
click at [472, 255] on img at bounding box center [470, 247] width 39 height 54
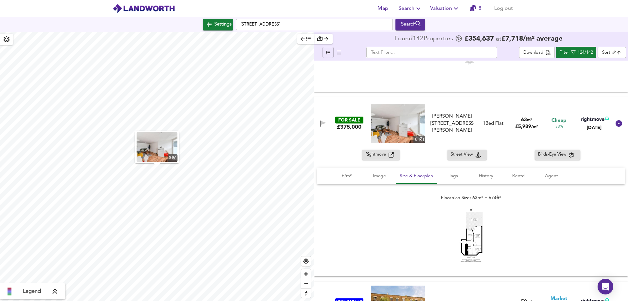
scroll to position [720, 0]
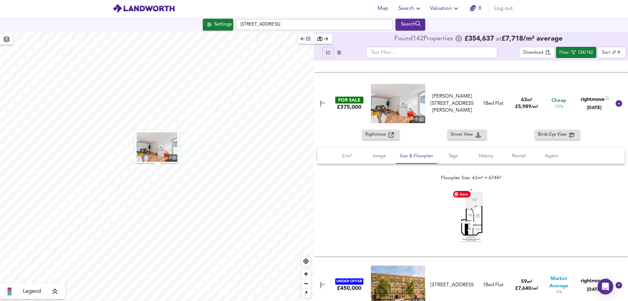
click at [470, 223] on img at bounding box center [470, 214] width 39 height 54
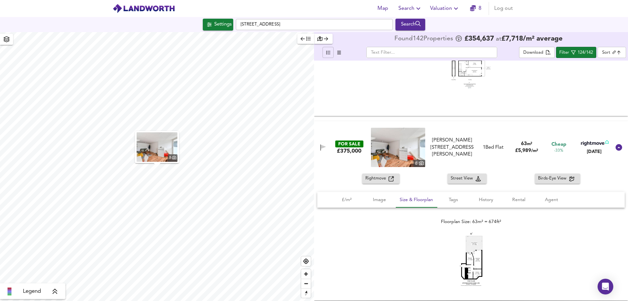
scroll to position [654, 0]
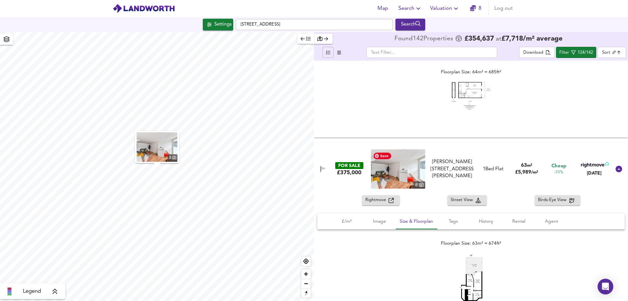
click at [391, 171] on img at bounding box center [398, 168] width 54 height 39
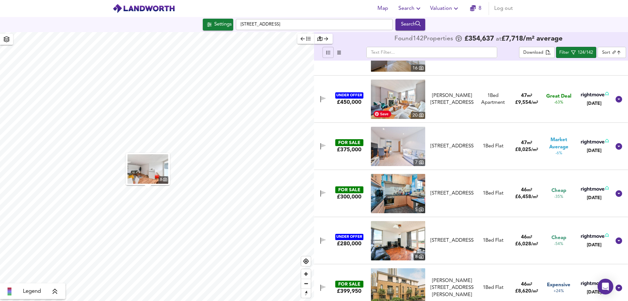
scroll to position [3440, 0]
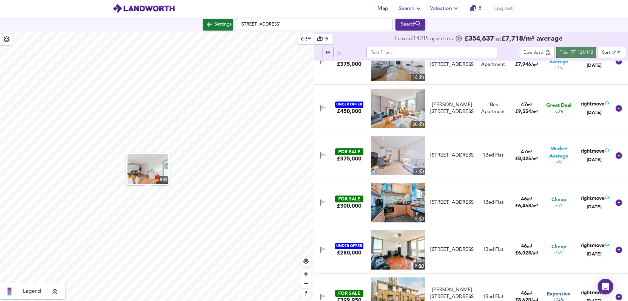
click at [581, 51] on div "124/142" at bounding box center [585, 53] width 15 height 8
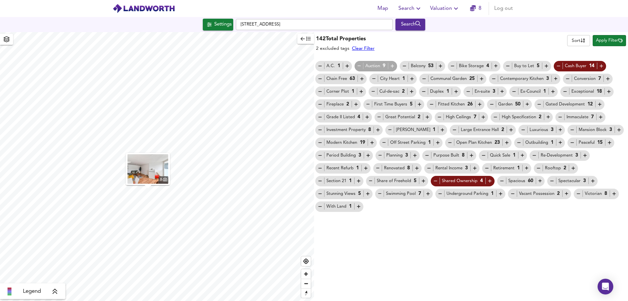
click at [558, 67] on icon "button" at bounding box center [559, 66] width 6 height 6
click at [435, 181] on icon "button" at bounding box center [435, 181] width 3 height 0
click at [434, 182] on icon "button" at bounding box center [436, 181] width 6 height 6
click at [435, 181] on icon "button" at bounding box center [435, 181] width 3 height 0
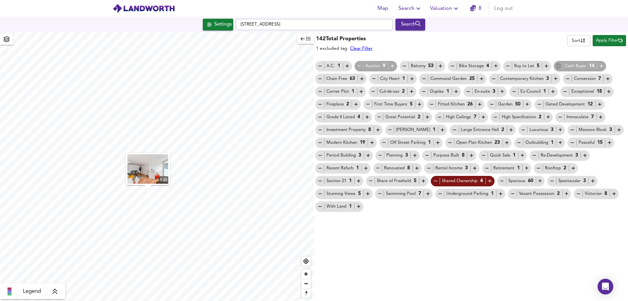
click at [558, 66] on icon "button" at bounding box center [559, 66] width 6 height 6
click at [608, 41] on span "Apply Filter" at bounding box center [609, 41] width 27 height 8
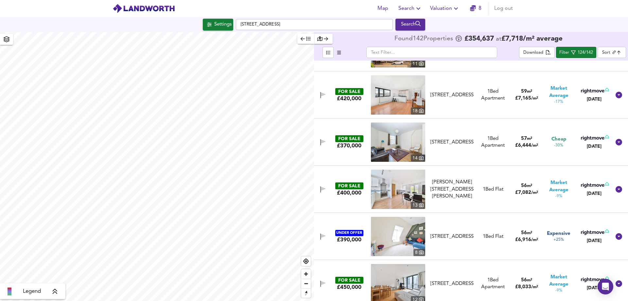
scroll to position [0, 0]
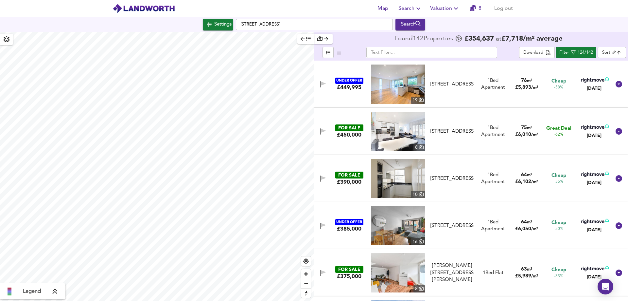
click at [611, 50] on body "Map Search Valuation 8 Log out Settings Newington Causeway, SE1 6FZ Search Lege…" at bounding box center [314, 150] width 628 height 301
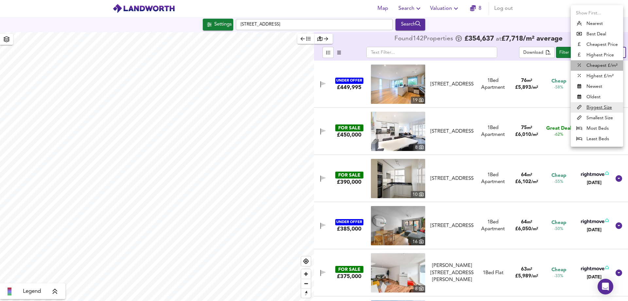
click at [604, 63] on li "Cheapest £/m²" at bounding box center [597, 65] width 52 height 10
type input "lowppsf"
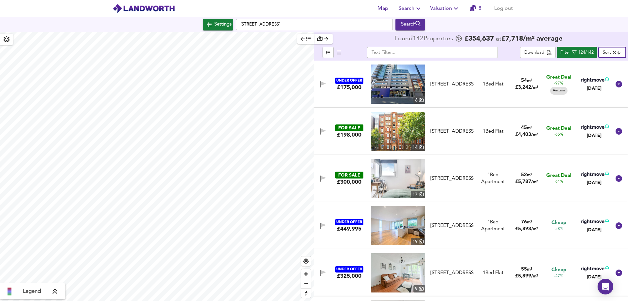
click at [478, 85] on div "1 Bed Flat" at bounding box center [493, 84] width 34 height 7
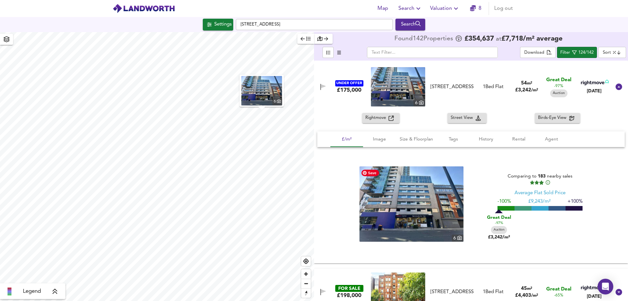
click at [414, 198] on img at bounding box center [412, 203] width 104 height 75
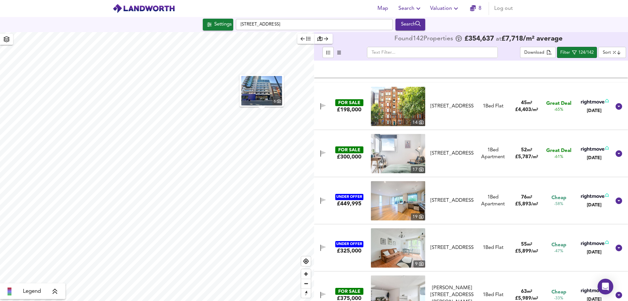
scroll to position [196, 0]
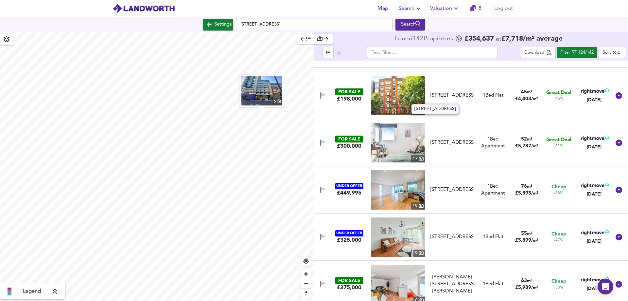
click at [457, 98] on div "[STREET_ADDRESS]" at bounding box center [452, 95] width 43 height 7
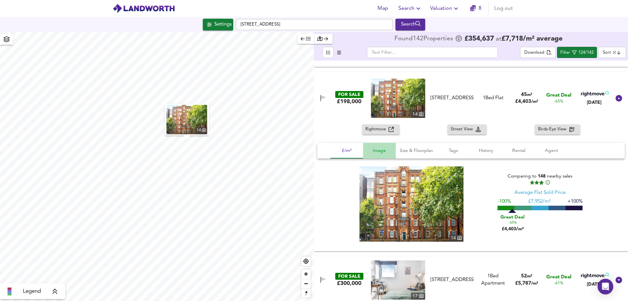
click at [380, 151] on span "Image" at bounding box center [379, 151] width 25 height 8
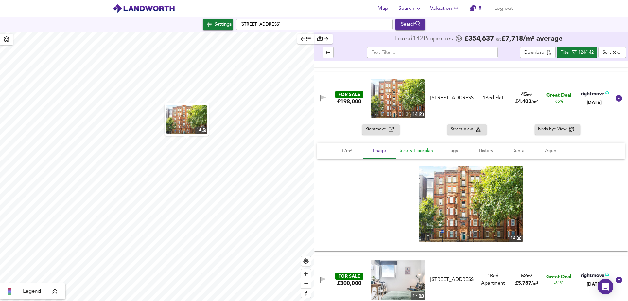
click at [421, 152] on span "Size & Floorplan" at bounding box center [416, 151] width 33 height 8
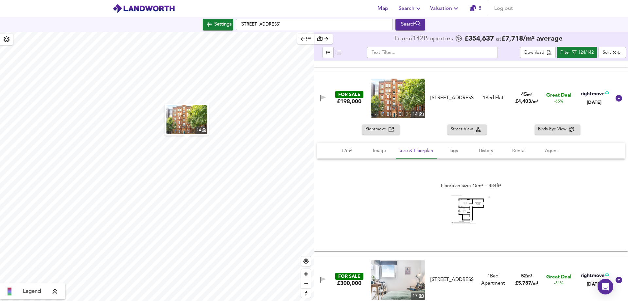
click at [466, 211] on img at bounding box center [470, 209] width 39 height 28
click at [469, 214] on img at bounding box center [470, 209] width 39 height 28
click at [395, 101] on img at bounding box center [398, 98] width 54 height 39
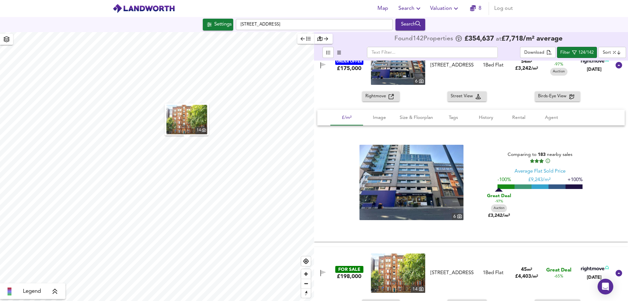
scroll to position [0, 0]
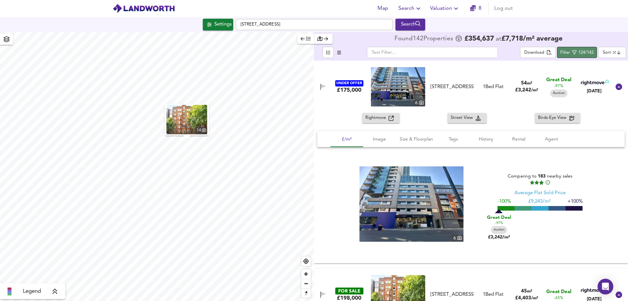
click at [586, 50] on div "124/142" at bounding box center [585, 53] width 15 height 8
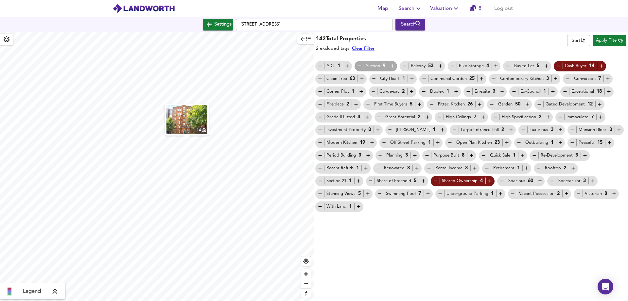
click at [430, 45] on div "142 Total Properties 2 excluded tags Clear Filter Sort name ​ Apply Filter" at bounding box center [471, 42] width 314 height 19
click at [599, 40] on span "Apply Filter" at bounding box center [609, 41] width 27 height 8
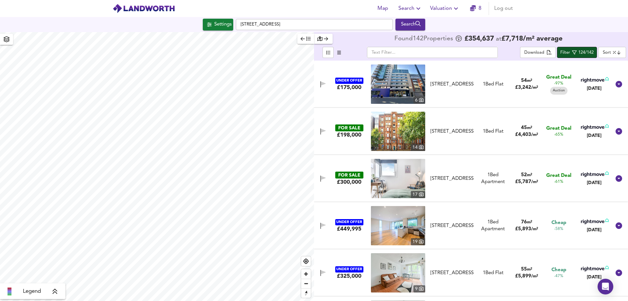
click at [580, 48] on span "Filter 124/142" at bounding box center [576, 52] width 33 height 8
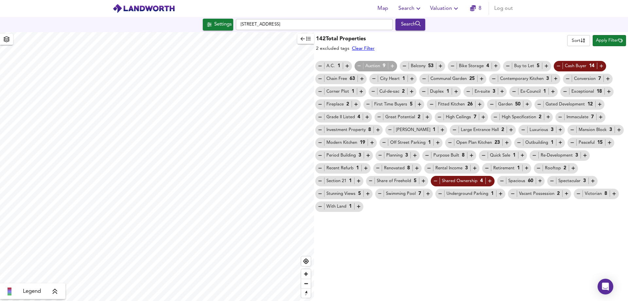
click at [583, 42] on body "Map Search Valuation 8 Log out Settings Newington Causeway, SE1 6FZ Search Lege…" at bounding box center [314, 150] width 628 height 301
click at [527, 41] on div at bounding box center [314, 150] width 628 height 301
click at [611, 40] on span "Apply Filter" at bounding box center [609, 41] width 27 height 8
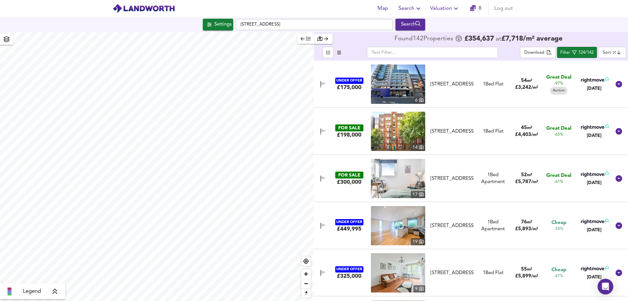
click at [616, 54] on body "Map Search Valuation 8 Log out Settings [GEOGRAPHIC_DATA] Search Legend Found 1…" at bounding box center [314, 150] width 628 height 301
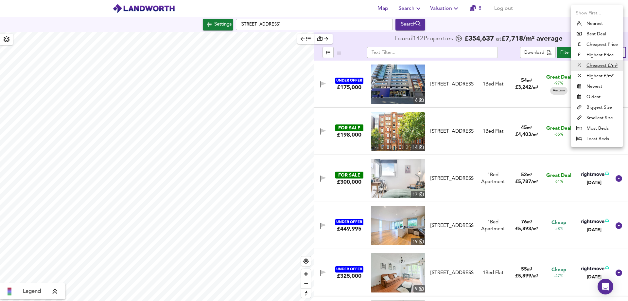
click at [546, 21] on div at bounding box center [314, 150] width 628 height 301
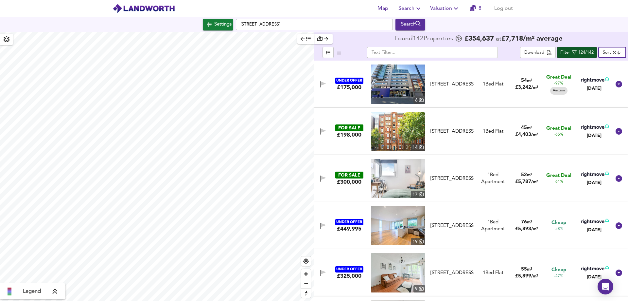
click at [582, 54] on div "124/142" at bounding box center [585, 53] width 15 height 8
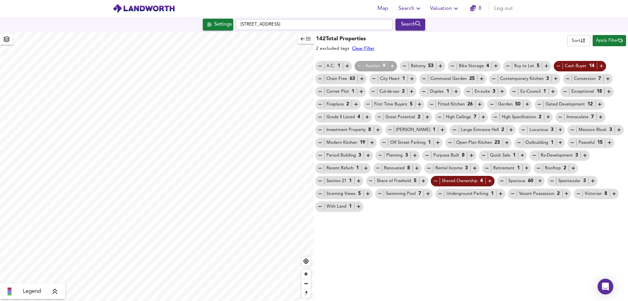
drag, startPoint x: 305, startPoint y: 41, endPoint x: 548, endPoint y: 33, distance: 242.5
click at [548, 33] on div "Legend 142 Total Properties 2 excluded tags Clear Filter Sort name ​ Apply Filt…" at bounding box center [314, 166] width 628 height 269
drag, startPoint x: 548, startPoint y: 33, endPoint x: 590, endPoint y: 35, distance: 42.9
click at [548, 33] on div "142 Total Properties 2 excluded tags Clear Filter Sort name ​ Apply Filter" at bounding box center [471, 42] width 314 height 19
click at [614, 44] on span "Apply Filter" at bounding box center [609, 41] width 27 height 8
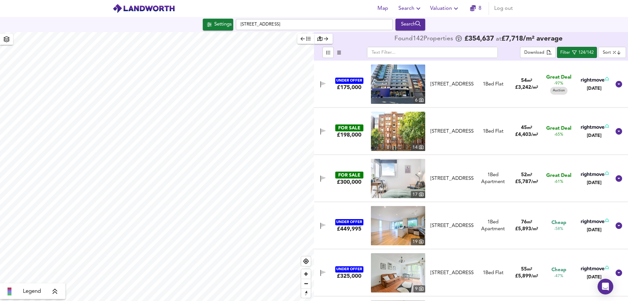
click at [608, 55] on body "Map Search Valuation 8 Log out Settings [GEOGRAPHIC_DATA] Search Legend Found 1…" at bounding box center [314, 150] width 628 height 301
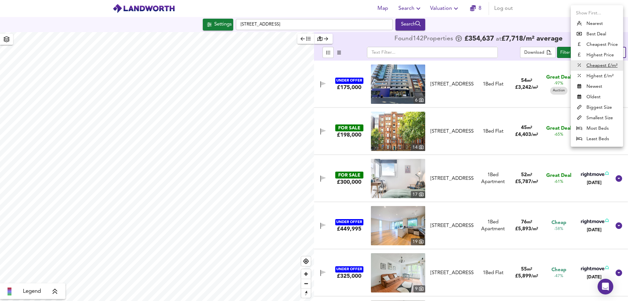
click at [545, 22] on div at bounding box center [314, 150] width 628 height 301
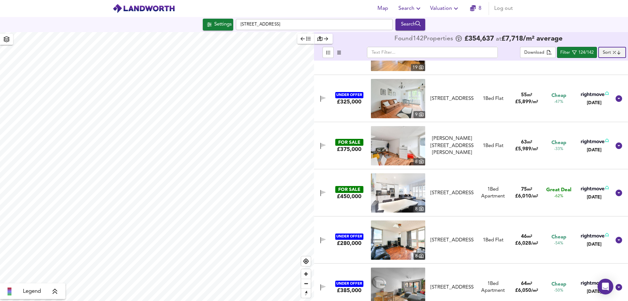
scroll to position [164, 0]
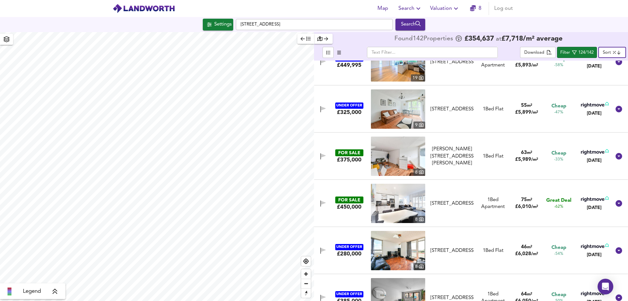
click at [485, 95] on div "UNDER OFFER £325,000 [STREET_ADDRESS][GEOGRAPHIC_DATA] 1 Bed Flat 55 m² £ 5,899…" at bounding box center [463, 108] width 296 height 39
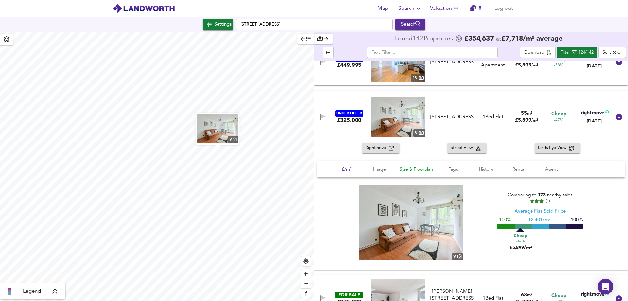
click at [410, 168] on span "Size & Floorplan" at bounding box center [416, 169] width 33 height 8
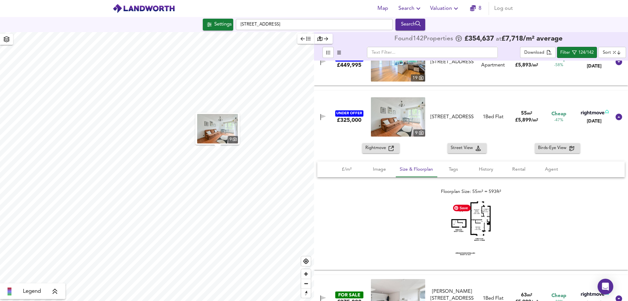
click at [465, 218] on img at bounding box center [470, 227] width 39 height 53
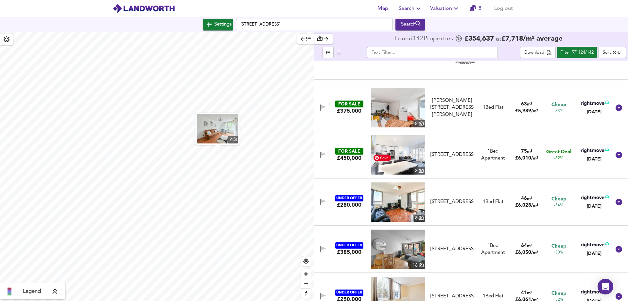
scroll to position [360, 0]
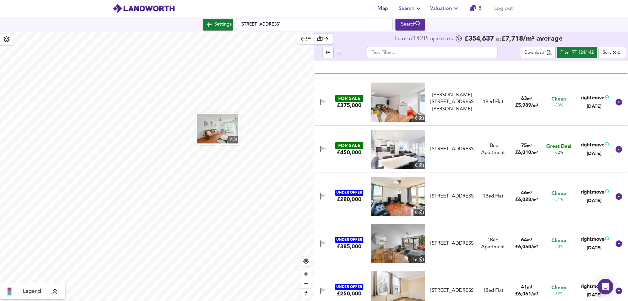
click at [445, 141] on div "FOR SALE £450,000 [GEOGRAPHIC_DATA][STREET_ADDRESS][STREET_ADDRESS] 1 Bed Apart…" at bounding box center [463, 149] width 296 height 39
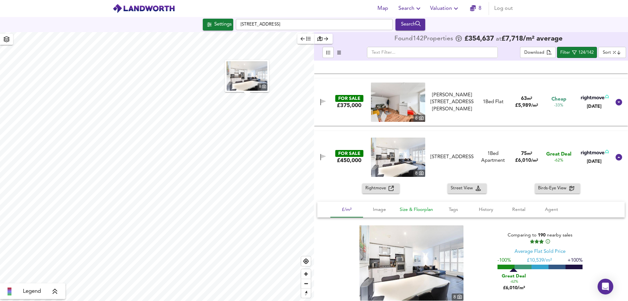
click at [414, 211] on span "Size & Floorplan" at bounding box center [416, 209] width 33 height 8
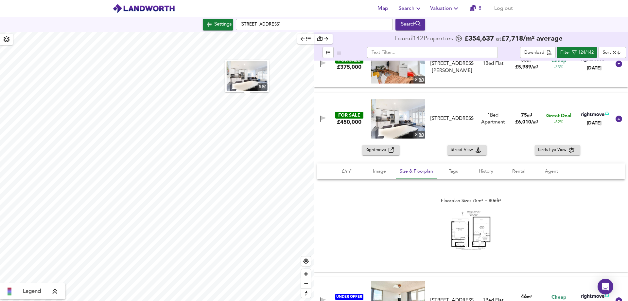
scroll to position [425, 0]
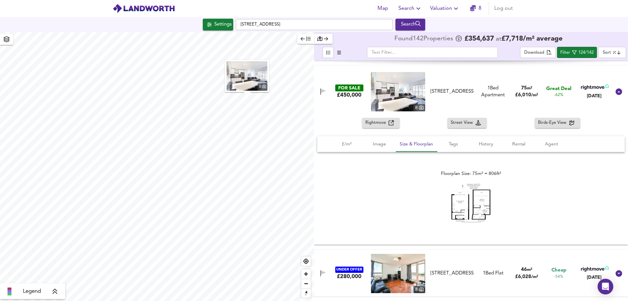
click at [474, 207] on img at bounding box center [470, 202] width 39 height 39
click at [382, 146] on span "Image" at bounding box center [379, 144] width 25 height 8
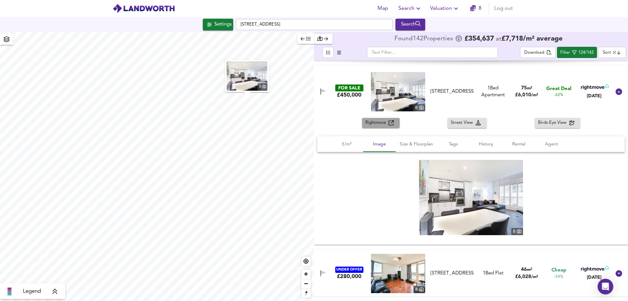
click at [387, 126] on span "Rightmove" at bounding box center [376, 123] width 23 height 8
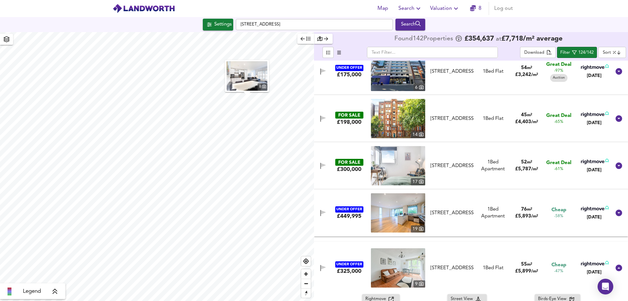
scroll to position [0, 0]
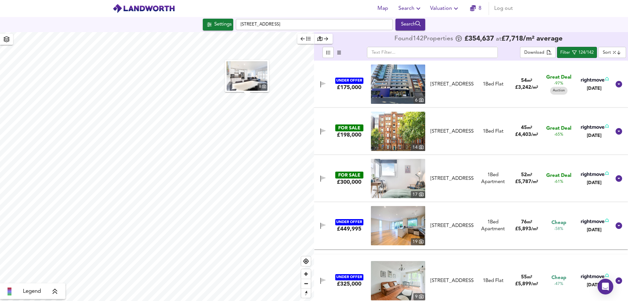
click at [620, 54] on body "Map Search Valuation 8 Log out Settings [GEOGRAPHIC_DATA] Search 8 Legend Found…" at bounding box center [314, 150] width 628 height 301
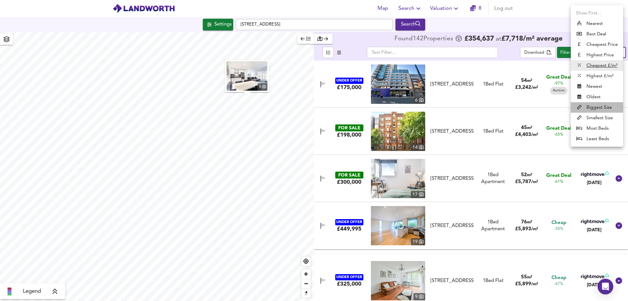
click at [599, 107] on li "Biggest Size" at bounding box center [597, 107] width 52 height 10
type input "biggest"
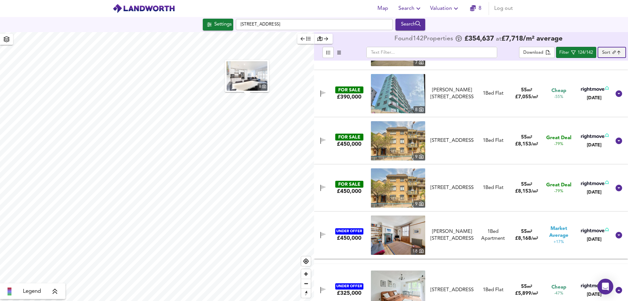
scroll to position [687, 0]
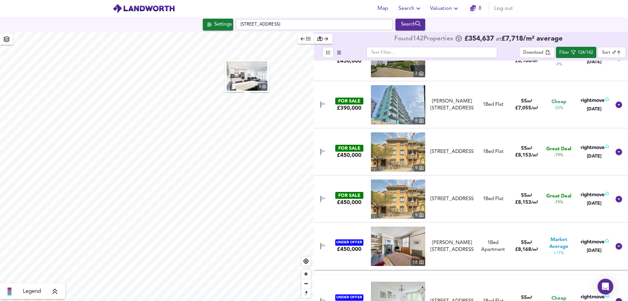
click at [456, 148] on div "[STREET_ADDRESS]" at bounding box center [452, 151] width 43 height 7
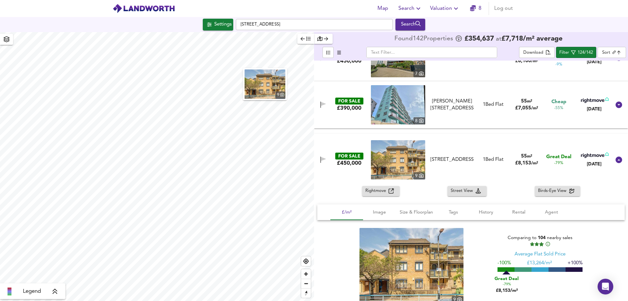
click at [384, 193] on span "Rightmove" at bounding box center [376, 191] width 23 height 8
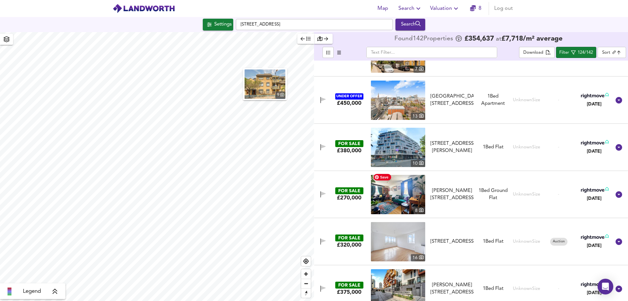
scroll to position [6028, 0]
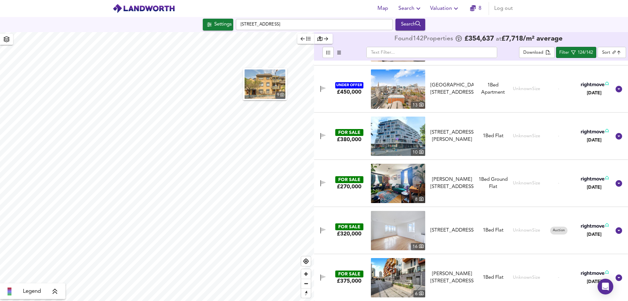
click at [467, 132] on div "[STREET_ADDRESS][PERSON_NAME]" at bounding box center [452, 136] width 43 height 14
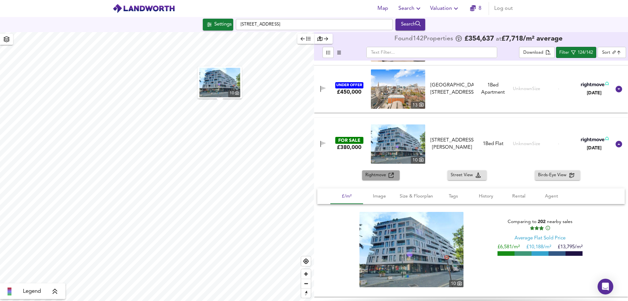
click at [384, 174] on span "Rightmove" at bounding box center [376, 175] width 23 height 8
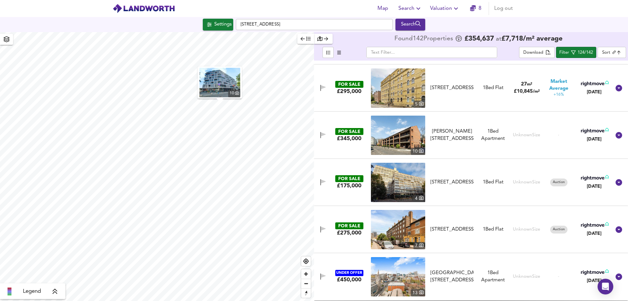
scroll to position [5843, 0]
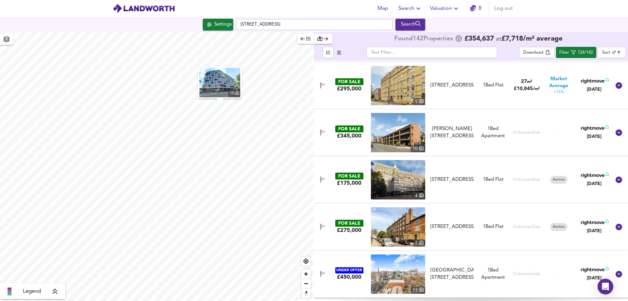
click at [453, 126] on div "[PERSON_NAME][STREET_ADDRESS]" at bounding box center [452, 132] width 43 height 14
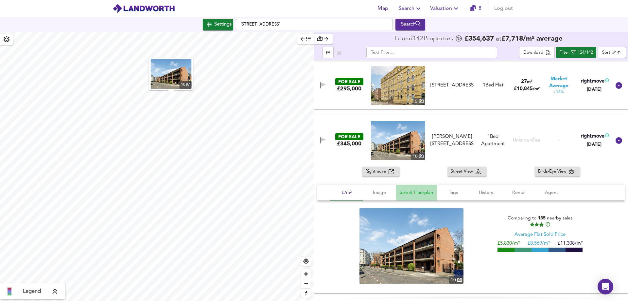
click at [420, 192] on span "Size & Floorplan" at bounding box center [416, 192] width 33 height 8
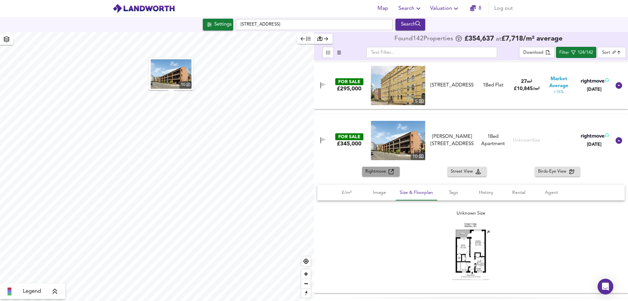
click at [380, 172] on span "Rightmove" at bounding box center [376, 172] width 23 height 8
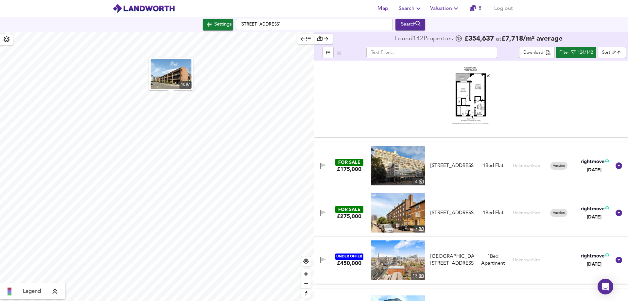
scroll to position [6007, 0]
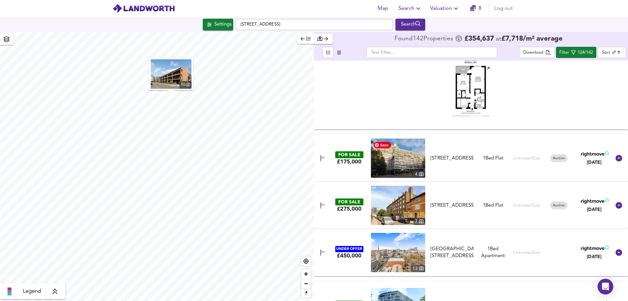
click at [405, 162] on img at bounding box center [398, 157] width 54 height 39
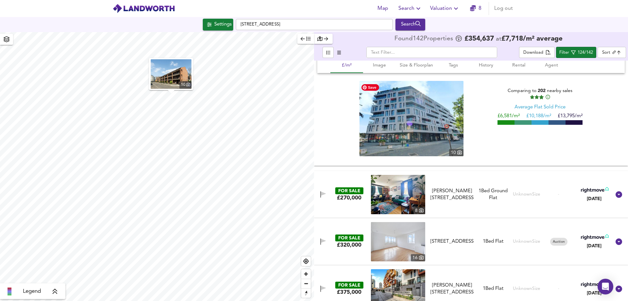
scroll to position [6313, 0]
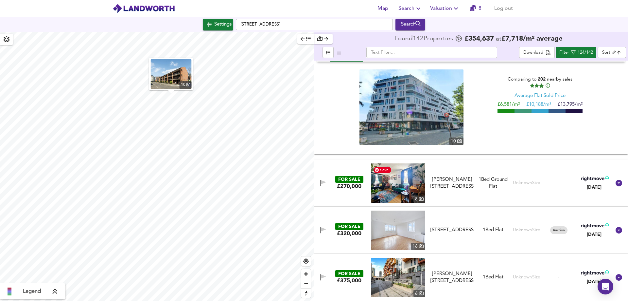
click at [400, 178] on img at bounding box center [398, 182] width 54 height 39
drag, startPoint x: 445, startPoint y: 228, endPoint x: 365, endPoint y: 65, distance: 182.2
click at [446, 228] on div "[STREET_ADDRESS]" at bounding box center [452, 229] width 43 height 7
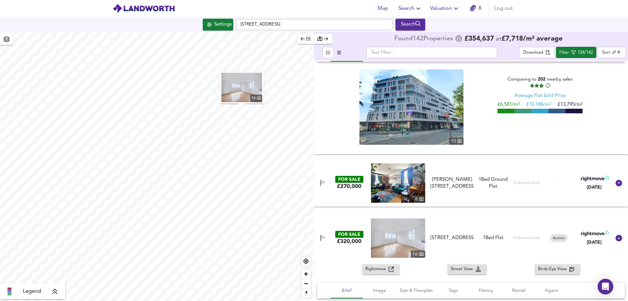
click at [373, 266] on span "Rightmove" at bounding box center [376, 269] width 23 height 8
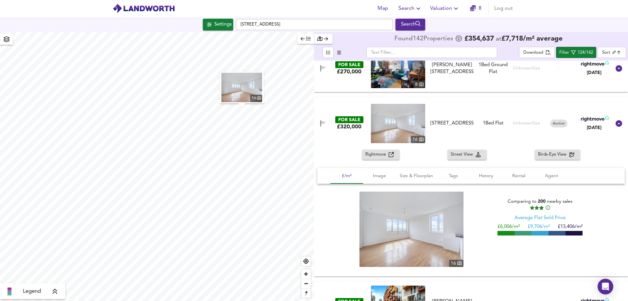
scroll to position [6455, 0]
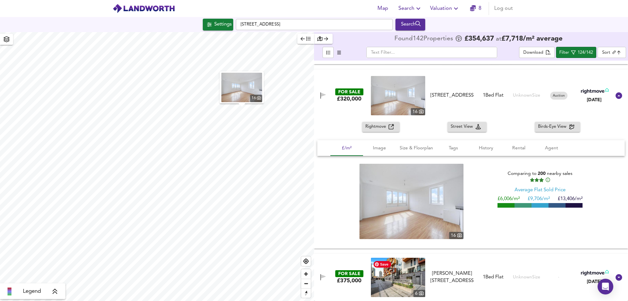
click at [402, 278] on img at bounding box center [398, 276] width 54 height 39
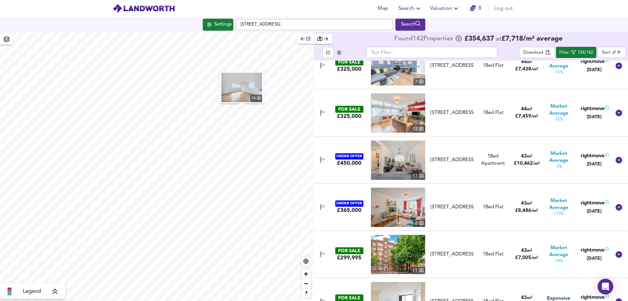
scroll to position [3870, 0]
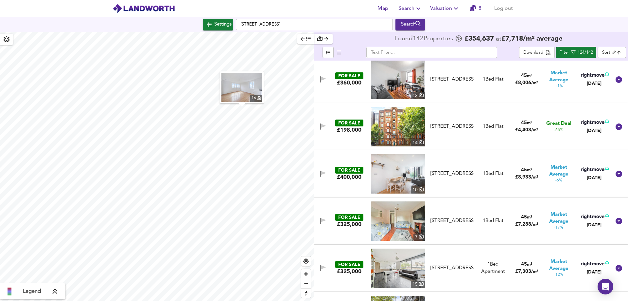
click at [528, 22] on div "Settings [STREET_ADDRESS] Search" at bounding box center [314, 25] width 628 height 12
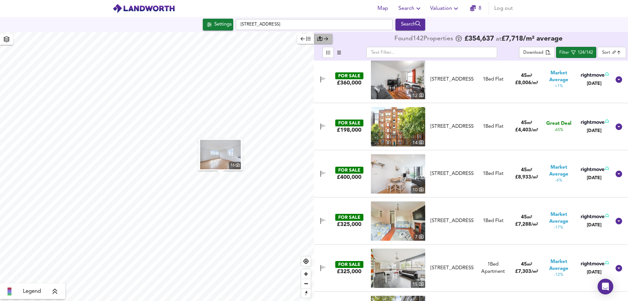
click at [327, 41] on icon "button" at bounding box center [326, 38] width 4 height 5
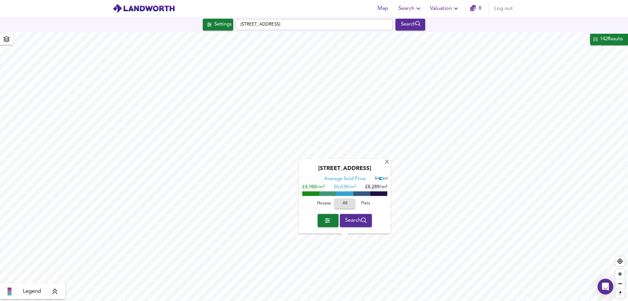
click at [388, 166] on div "[GEOGRAPHIC_DATA] Average Sold Price ft² m² £4,988/m² £ 6,639/m² £8,289/m² Hous…" at bounding box center [345, 196] width 92 height 75
click at [388, 163] on div "X" at bounding box center [387, 162] width 6 height 6
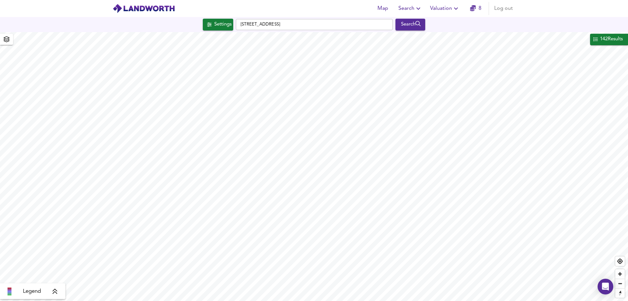
type input "2606"
click at [594, 43] on span "142 Results" at bounding box center [608, 39] width 31 height 9
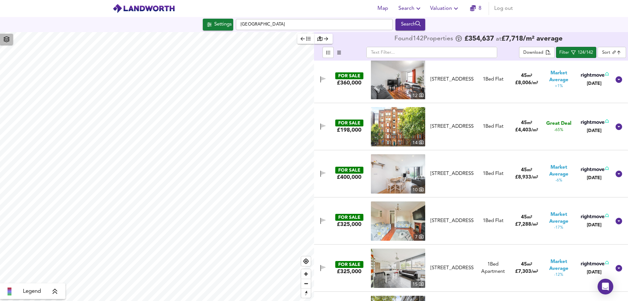
click at [8, 40] on icon "button" at bounding box center [6, 39] width 7 height 6
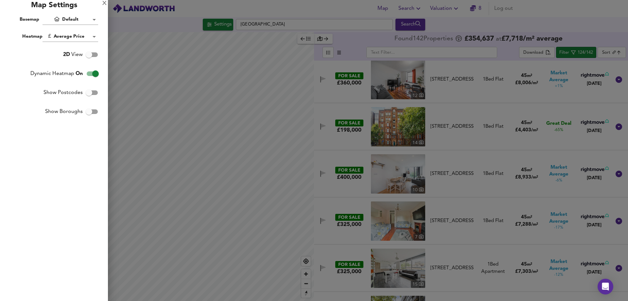
click at [8, 40] on div "Heatmap Average Price landworth" at bounding box center [49, 36] width 98 height 10
click at [219, 64] on div at bounding box center [314, 150] width 628 height 301
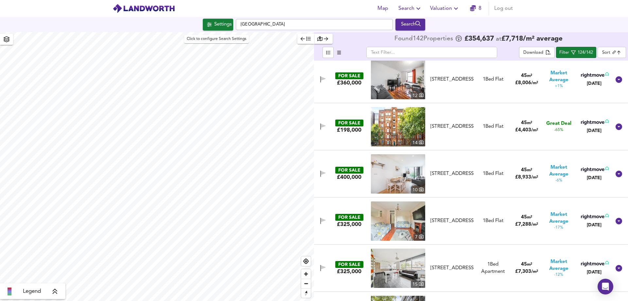
click at [220, 26] on div "Settings" at bounding box center [222, 24] width 17 height 9
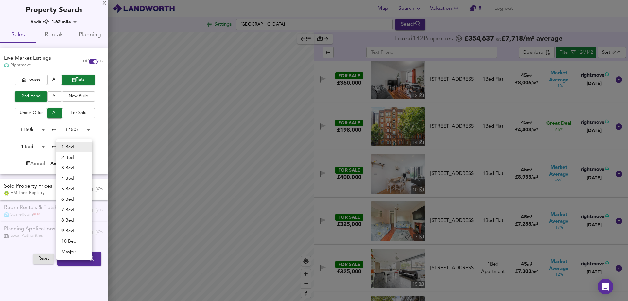
click at [88, 149] on body "Map Search Valuation 8 Log out Settings [GEOGRAPHIC_DATA] Search Legend Found 1…" at bounding box center [314, 150] width 628 height 301
click at [77, 157] on li "2 Bed" at bounding box center [74, 157] width 36 height 10
type input "2"
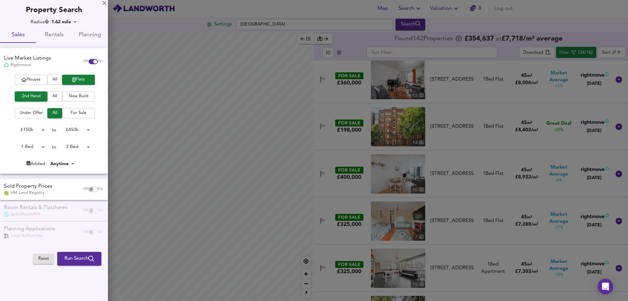
click at [7, 131] on div "£ 150k 150000 to £ 450k 450000" at bounding box center [51, 130] width 103 height 10
click at [76, 260] on span "Run Search" at bounding box center [79, 258] width 30 height 9
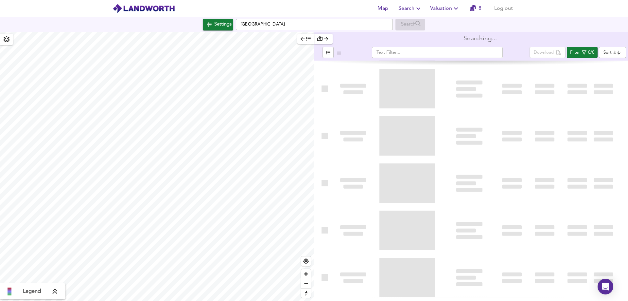
type input "bestdeal"
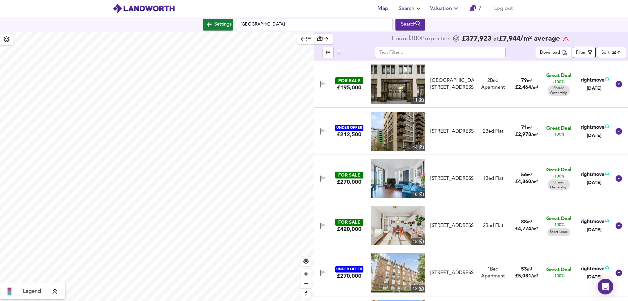
click at [583, 51] on div "Filter" at bounding box center [581, 53] width 10 height 8
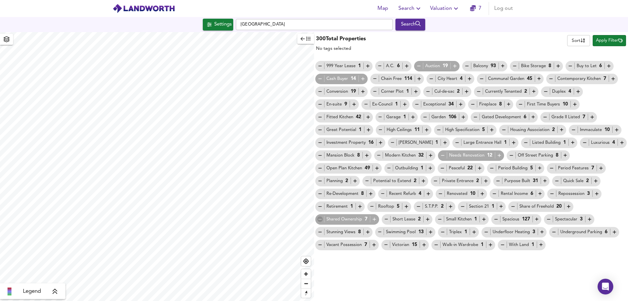
click at [321, 220] on icon "button" at bounding box center [320, 219] width 6 height 6
click at [319, 80] on icon "button" at bounding box center [320, 79] width 6 height 6
click at [614, 40] on span "Apply Filter" at bounding box center [609, 41] width 27 height 8
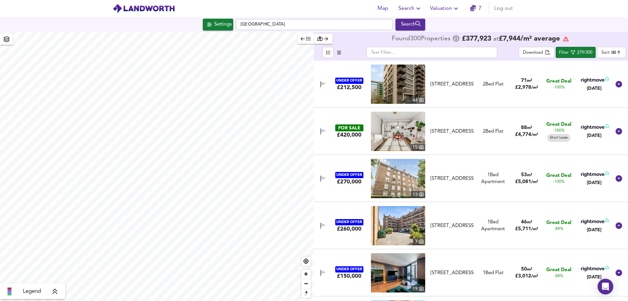
click at [616, 54] on body "Map Search Valuation 7 Log out Settings [GEOGRAPHIC_DATA] Search Legend Found 3…" at bounding box center [314, 150] width 628 height 301
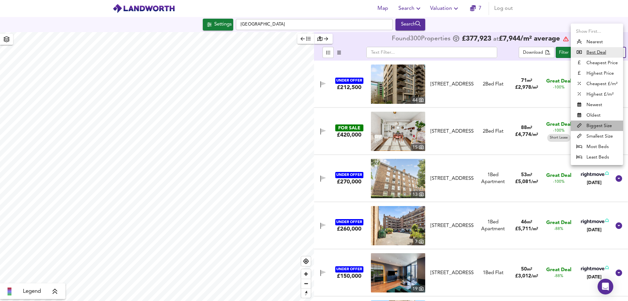
click at [598, 128] on li "Biggest Size" at bounding box center [597, 125] width 52 height 10
type input "biggest"
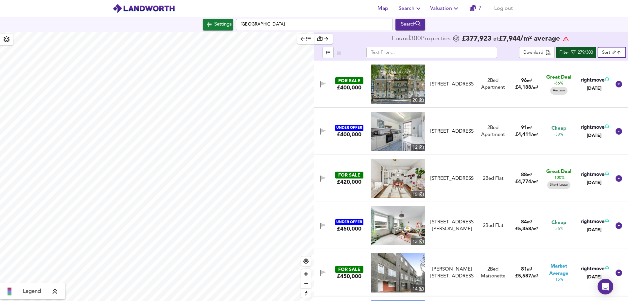
click at [579, 51] on div "279/300" at bounding box center [585, 53] width 15 height 8
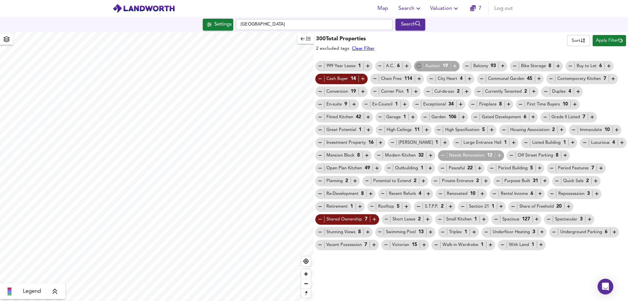
click at [419, 65] on icon "button" at bounding box center [419, 66] width 6 height 6
click at [605, 41] on span "Apply Filter" at bounding box center [609, 41] width 27 height 8
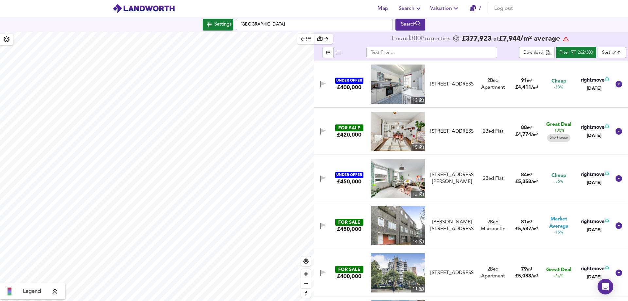
click at [609, 53] on body "Map Search Valuation 7 Log out Settings [GEOGRAPHIC_DATA] Search Legend Found 3…" at bounding box center [314, 150] width 628 height 301
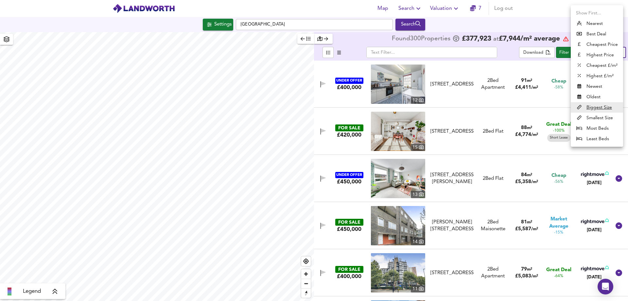
click at [544, 8] on div at bounding box center [314, 150] width 628 height 301
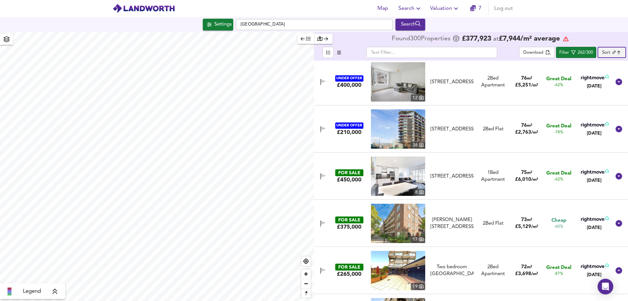
scroll to position [262, 0]
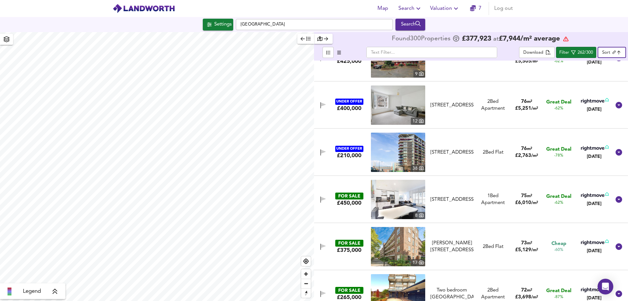
click at [485, 154] on div "2 Bed Flat" at bounding box center [493, 152] width 21 height 7
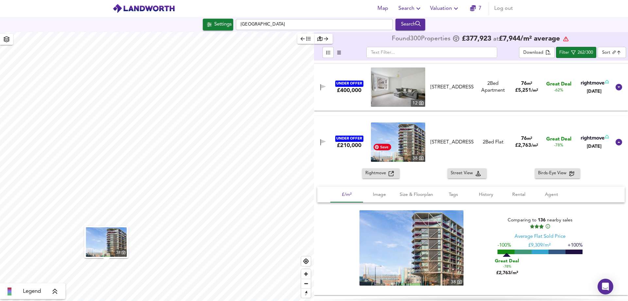
scroll to position [294, 0]
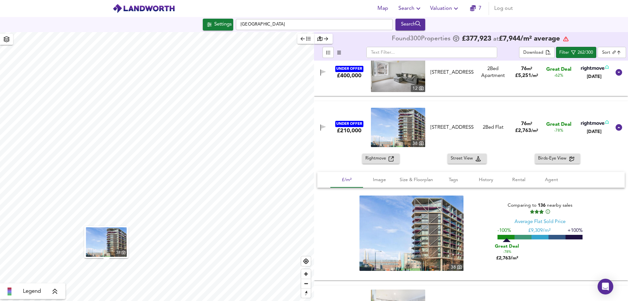
click at [387, 159] on span "Rightmove" at bounding box center [376, 159] width 23 height 8
click at [586, 54] on div "262/300" at bounding box center [585, 53] width 15 height 8
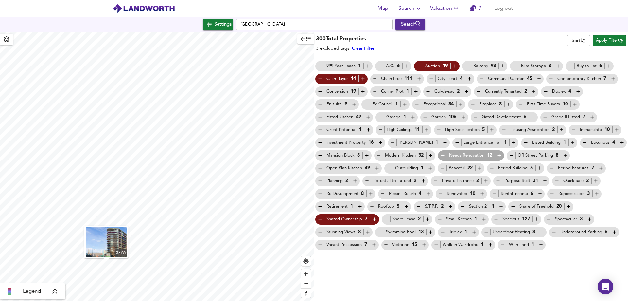
click at [583, 13] on header "Map Search Valuation 7 Log out" at bounding box center [314, 8] width 628 height 17
click at [610, 41] on span "Apply Filter" at bounding box center [609, 41] width 27 height 8
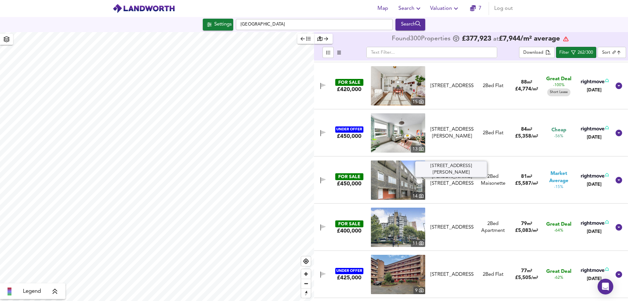
scroll to position [33, 0]
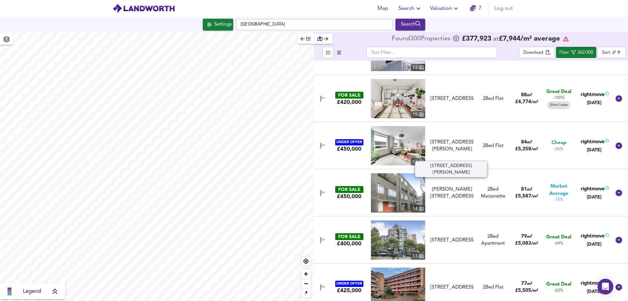
click at [457, 139] on div "[STREET_ADDRESS][PERSON_NAME]" at bounding box center [452, 146] width 43 height 14
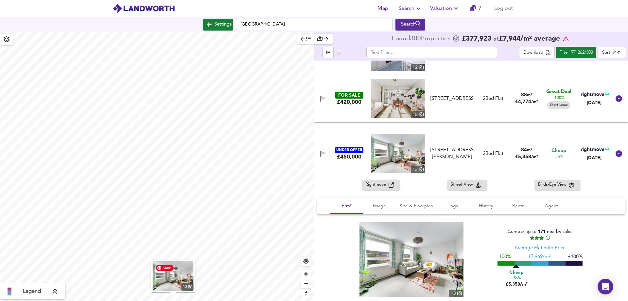
click at [172, 281] on img "button" at bounding box center [173, 275] width 41 height 29
click at [486, 103] on div "FOR SALE £420,000 [STREET_ADDRESS] 2 Bed Flat 88 m² £ 4,774 / m² Great Deal -10…" at bounding box center [463, 98] width 296 height 39
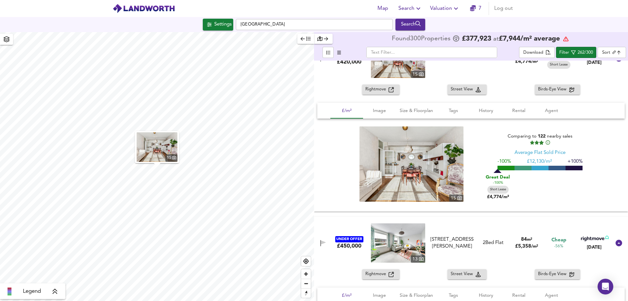
scroll to position [65, 0]
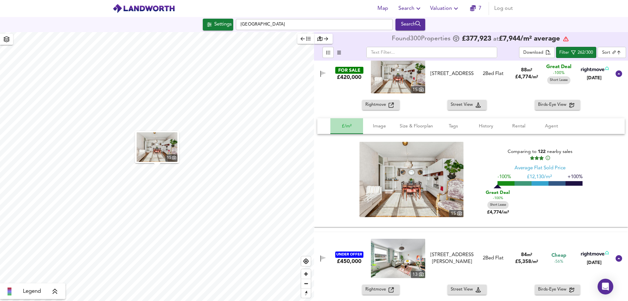
click at [342, 125] on span "£/m²" at bounding box center [346, 126] width 25 height 8
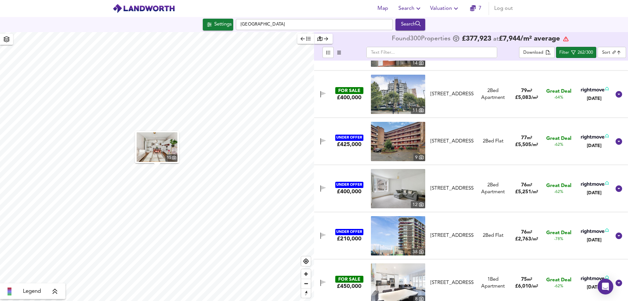
scroll to position [425, 0]
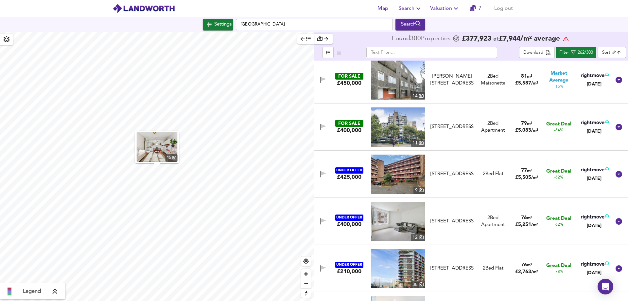
click at [448, 119] on div "FOR SALE £400,000 [STREET_ADDRESS] 2 Bed Apartment 79 m² £ 5,083 / m² Great Dea…" at bounding box center [463, 126] width 296 height 39
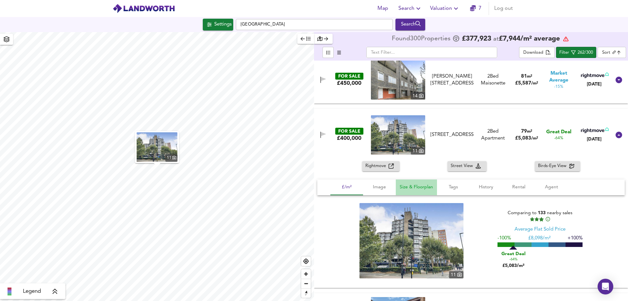
click at [429, 190] on span "Size & Floorplan" at bounding box center [416, 187] width 33 height 8
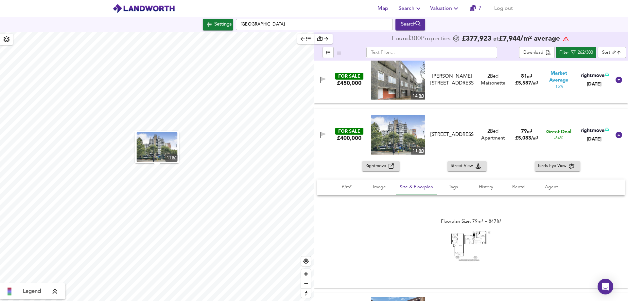
click at [471, 232] on img at bounding box center [470, 246] width 39 height 30
click at [379, 167] on span "Rightmove" at bounding box center [376, 166] width 23 height 8
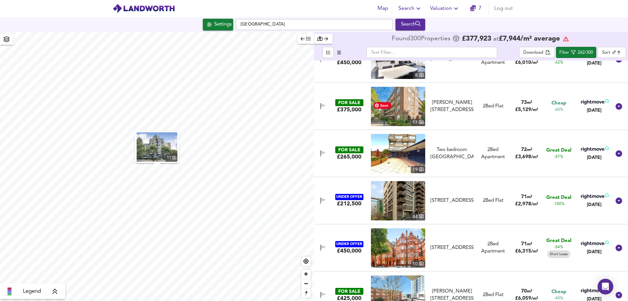
scroll to position [818, 0]
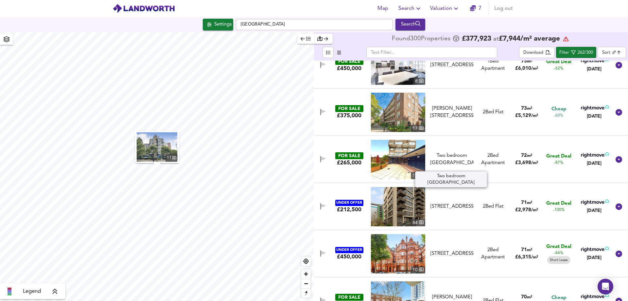
click at [446, 157] on div "Two bedroom [GEOGRAPHIC_DATA]" at bounding box center [452, 159] width 43 height 14
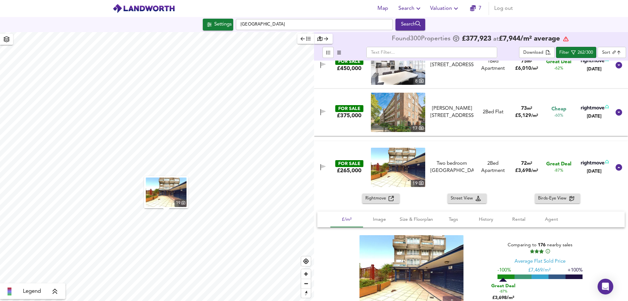
click at [379, 199] on span "Rightmove" at bounding box center [376, 199] width 23 height 8
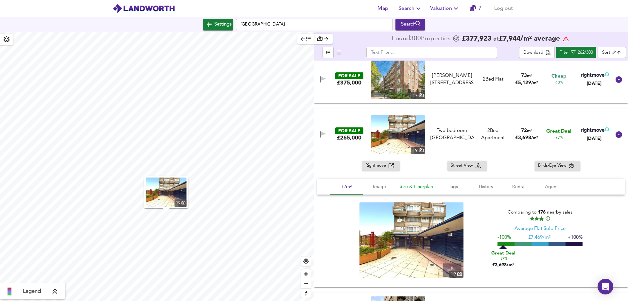
click at [415, 187] on span "Size & Floorplan" at bounding box center [416, 187] width 33 height 8
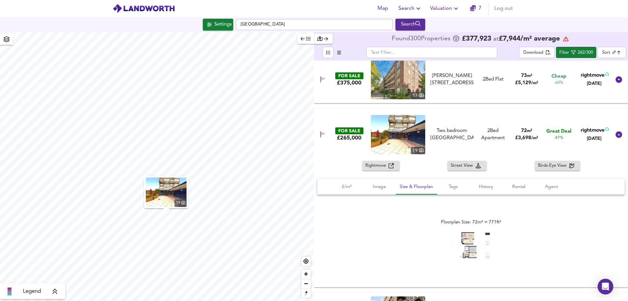
click at [467, 245] on img at bounding box center [470, 246] width 39 height 28
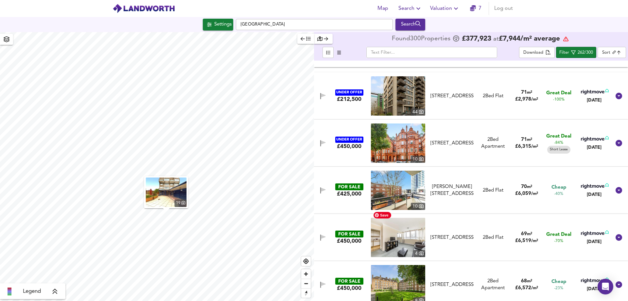
scroll to position [1080, 0]
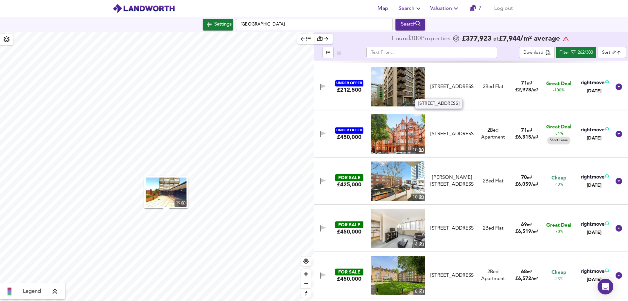
click at [446, 88] on div "[STREET_ADDRESS]" at bounding box center [452, 86] width 43 height 7
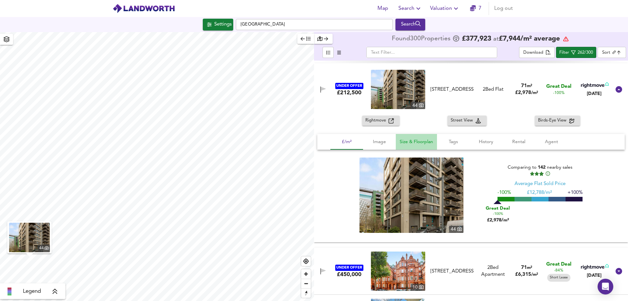
click at [414, 142] on span "Size & Floorplan" at bounding box center [416, 142] width 33 height 8
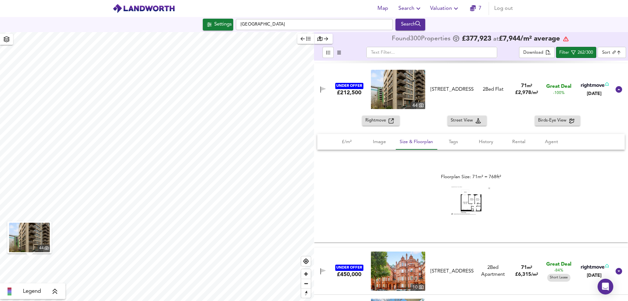
click at [471, 205] on img at bounding box center [470, 200] width 39 height 28
click at [380, 122] on span "Rightmove" at bounding box center [376, 121] width 23 height 8
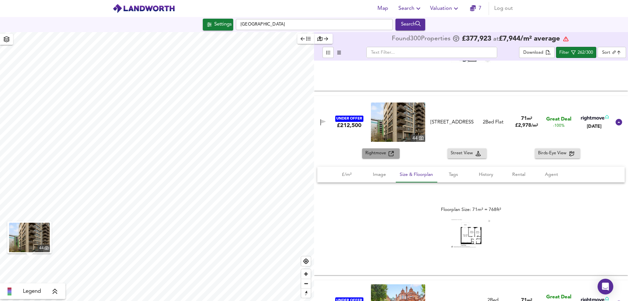
click at [379, 151] on span "Rightmove" at bounding box center [376, 154] width 23 height 8
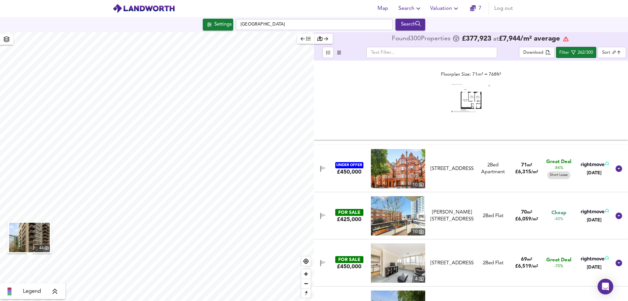
scroll to position [1210, 0]
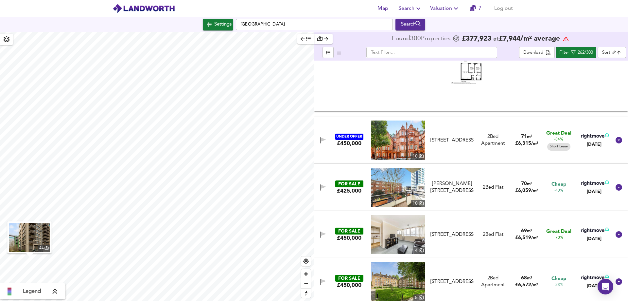
click at [489, 143] on div "2 Bed Apartment" at bounding box center [493, 140] width 34 height 14
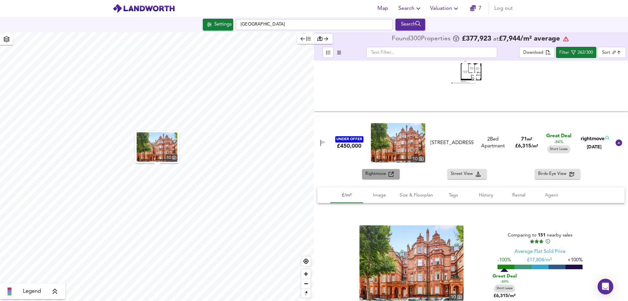
click at [381, 174] on span "Rightmove" at bounding box center [376, 174] width 23 height 8
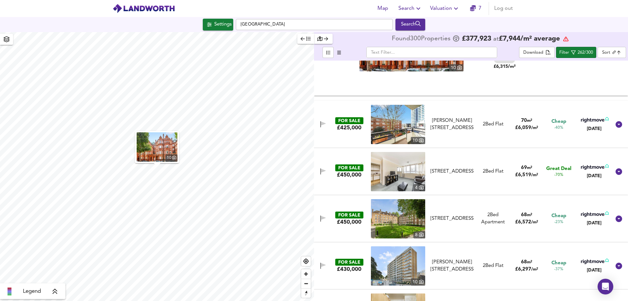
scroll to position [1472, 0]
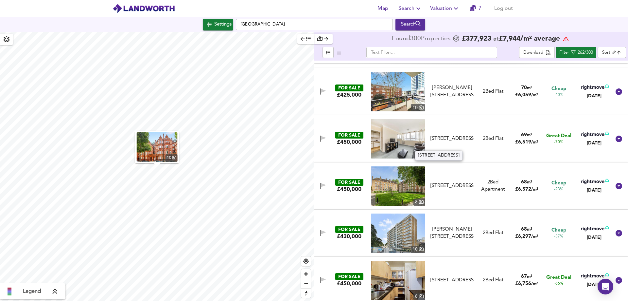
click at [453, 135] on div "[STREET_ADDRESS]" at bounding box center [452, 138] width 43 height 7
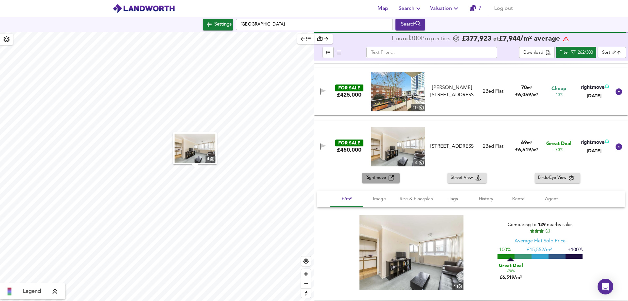
click at [379, 179] on span "Rightmove" at bounding box center [376, 178] width 23 height 8
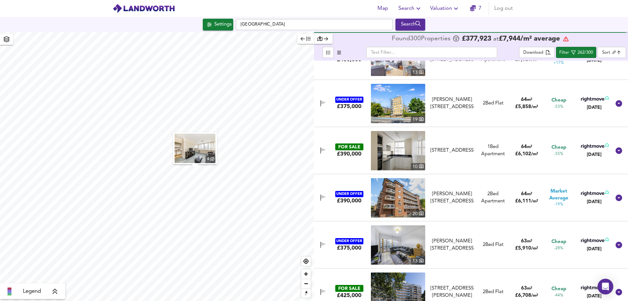
scroll to position [2094, 0]
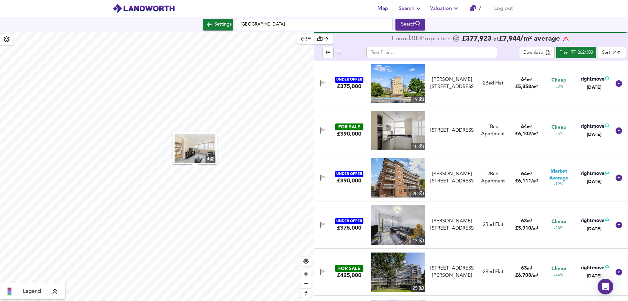
click at [452, 127] on div "[STREET_ADDRESS]" at bounding box center [452, 130] width 43 height 7
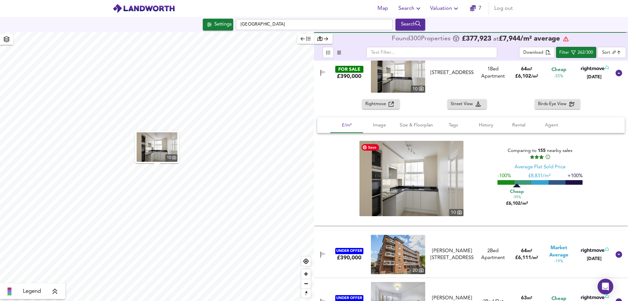
scroll to position [2126, 0]
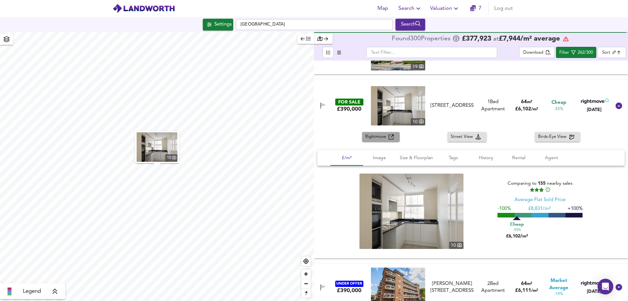
click at [379, 137] on span "Rightmove" at bounding box center [376, 137] width 23 height 8
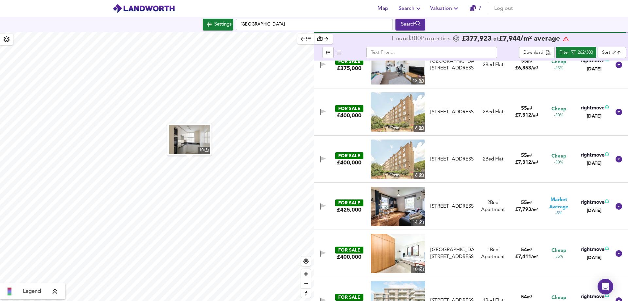
scroll to position [4351, 0]
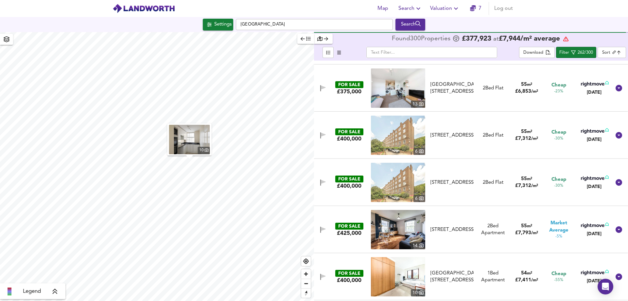
click at [490, 132] on div "2 Bed Flat" at bounding box center [493, 135] width 21 height 7
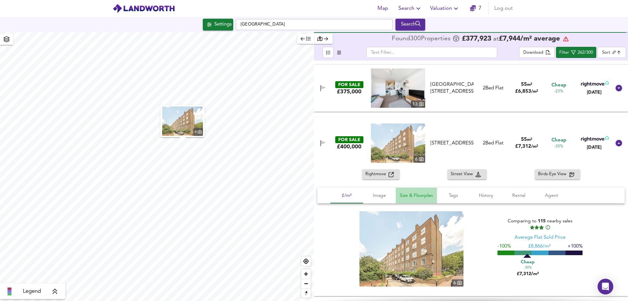
click at [422, 194] on span "Size & Floorplan" at bounding box center [416, 195] width 33 height 8
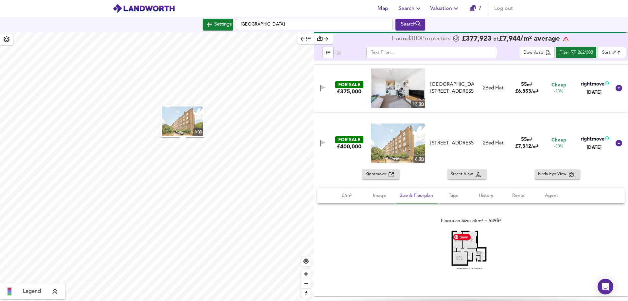
click at [466, 248] on img at bounding box center [470, 254] width 39 height 48
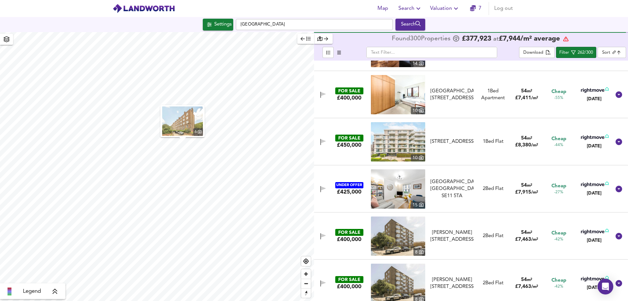
scroll to position [4678, 0]
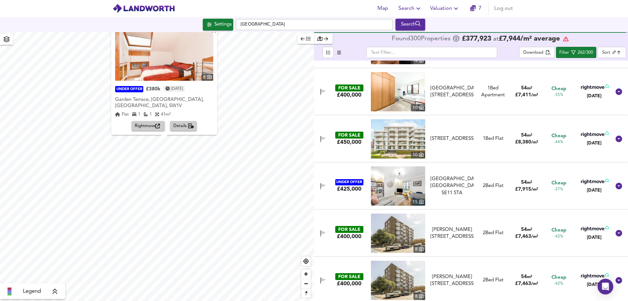
click at [605, 50] on body "Map Search Valuation 7 Log out Settings [GEOGRAPHIC_DATA] Search X 8 UNDER OFFE…" at bounding box center [314, 150] width 628 height 301
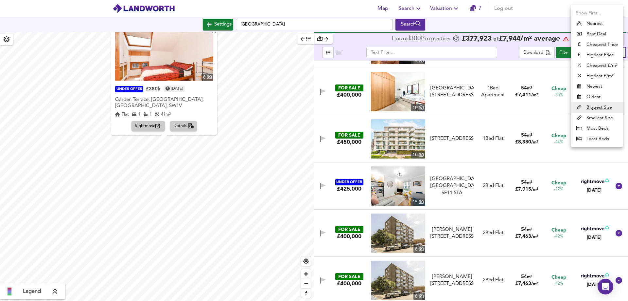
click at [545, 14] on div at bounding box center [314, 150] width 628 height 301
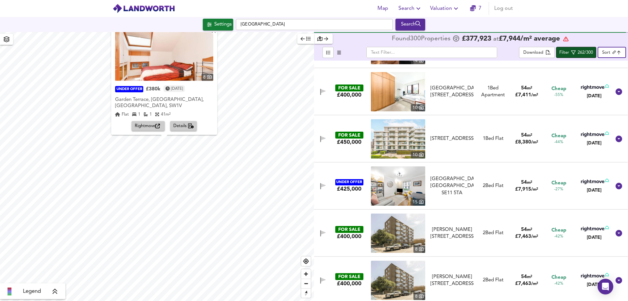
click at [582, 52] on div "262/300" at bounding box center [585, 53] width 15 height 8
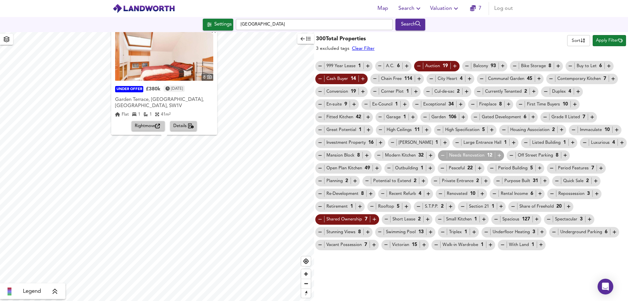
click at [501, 34] on div "300 Total Properties 3 excluded tags Clear Filter Sort name ​ Apply Filter" at bounding box center [471, 42] width 314 height 19
click at [500, 37] on div "300 Total Properties 3 excluded tags Clear Filter Sort name ​ Apply Filter" at bounding box center [471, 42] width 314 height 19
click at [502, 33] on div "300 Total Properties 3 excluded tags Clear Filter Sort name ​ Apply Filter 999 …" at bounding box center [471, 141] width 314 height 219
click at [555, 36] on div "300 Total Properties 3 excluded tags Clear Filter Sort name ​ Apply Filter" at bounding box center [471, 42] width 314 height 19
click at [447, 10] on span "Valuation" at bounding box center [445, 8] width 30 height 9
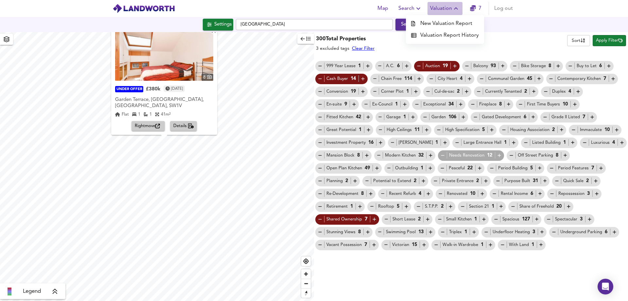
click at [447, 10] on span "Valuation" at bounding box center [445, 8] width 30 height 9
click at [507, 43] on div "300 Total Properties 3 excluded tags Clear Filter Sort name ​ Apply Filter" at bounding box center [471, 42] width 314 height 19
click at [514, 37] on div "300 Total Properties 3 excluded tags Clear Filter Sort name ​ Apply Filter" at bounding box center [471, 42] width 314 height 19
click at [386, 8] on span "Map" at bounding box center [383, 8] width 16 height 9
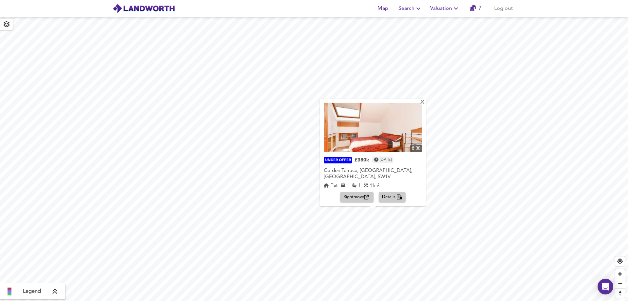
click at [411, 7] on span "Search" at bounding box center [410, 8] width 24 height 9
click at [420, 35] on li "Search History" at bounding box center [410, 35] width 65 height 12
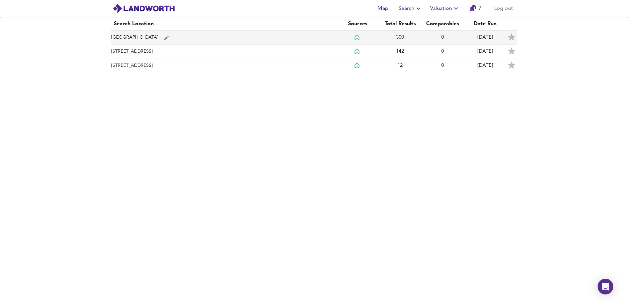
click at [298, 36] on td "[GEOGRAPHIC_DATA]" at bounding box center [223, 38] width 225 height 14
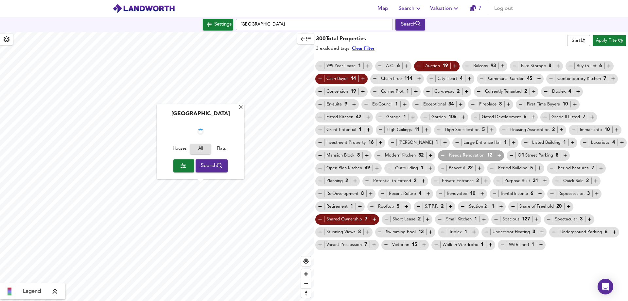
checkbox input "false"
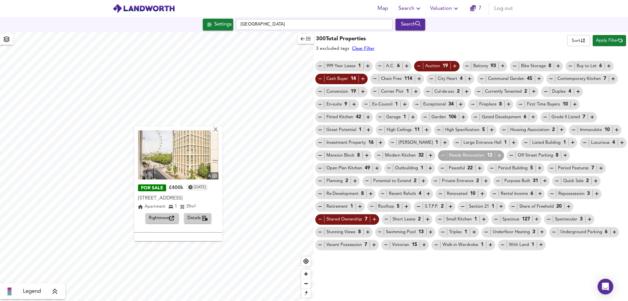
click at [610, 42] on span "Apply Filter" at bounding box center [609, 41] width 27 height 8
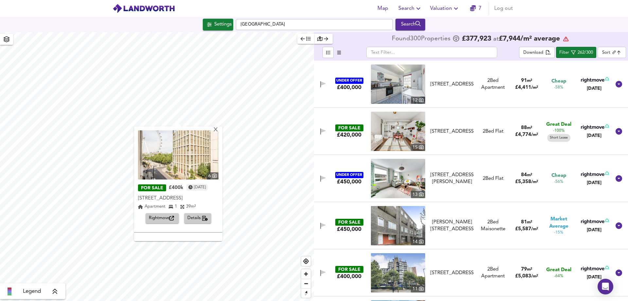
click at [617, 51] on body "Map Search Valuation 7 Log out Settings [GEOGRAPHIC_DATA] Search X 6 FOR SALE £…" at bounding box center [314, 150] width 628 height 301
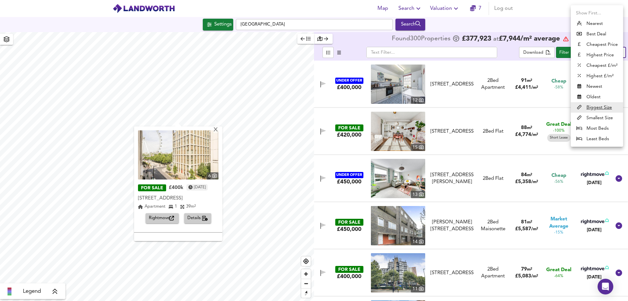
click at [542, 5] on div at bounding box center [314, 150] width 628 height 301
click at [564, 53] on div "Show First... Nearest Best Deal Cheapest Price Highest Price Cheapest £/m² High…" at bounding box center [314, 150] width 628 height 301
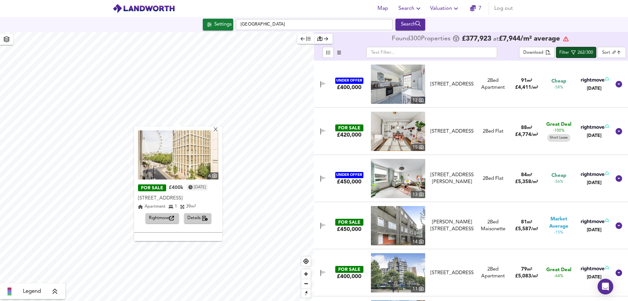
click at [564, 54] on div "Filter" at bounding box center [564, 53] width 10 height 8
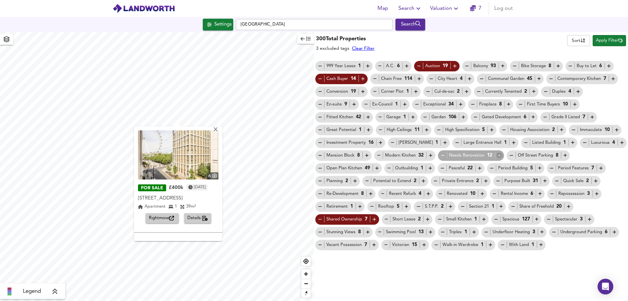
click at [501, 155] on icon "button" at bounding box center [500, 155] width 6 height 6
click at [613, 43] on span "Apply Filter" at bounding box center [609, 41] width 27 height 8
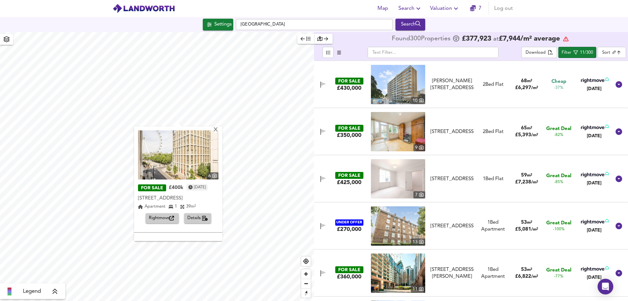
scroll to position [98, 0]
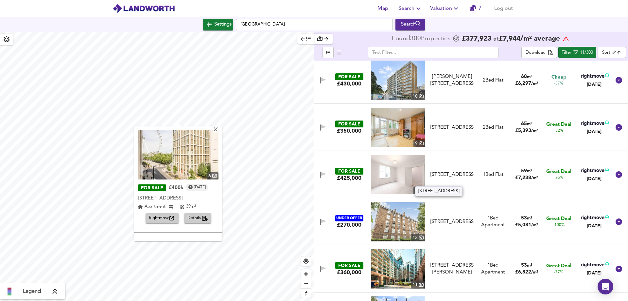
click at [463, 171] on div "[STREET_ADDRESS]" at bounding box center [452, 174] width 43 height 7
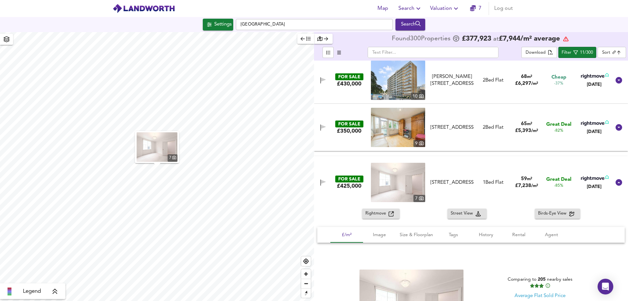
click at [379, 211] on span "Rightmove" at bounding box center [376, 214] width 23 height 8
click at [542, 126] on div "Great Deal -82%" at bounding box center [559, 127] width 34 height 13
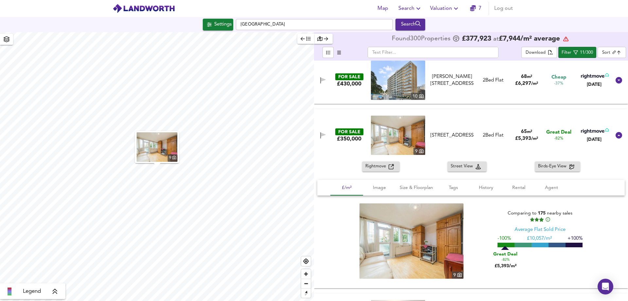
click at [382, 170] on span "Rightmove" at bounding box center [376, 167] width 23 height 8
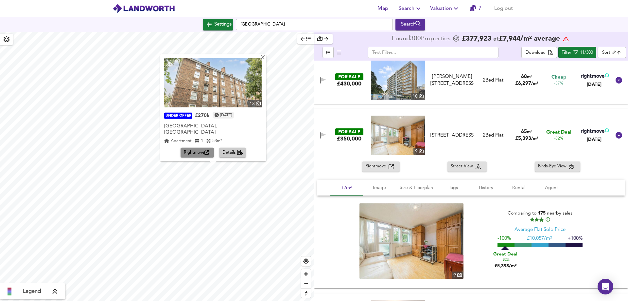
click at [198, 153] on span "Rightmove" at bounding box center [197, 153] width 27 height 8
click at [260, 61] on div "X" at bounding box center [263, 58] width 6 height 6
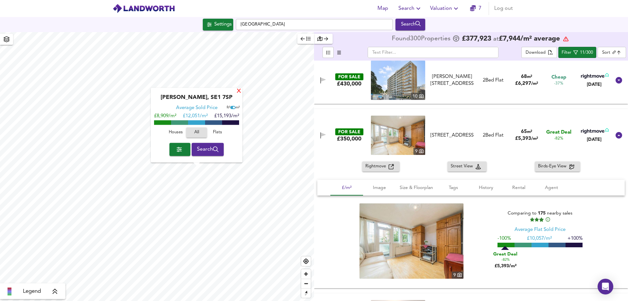
click at [238, 92] on div "X" at bounding box center [239, 91] width 6 height 6
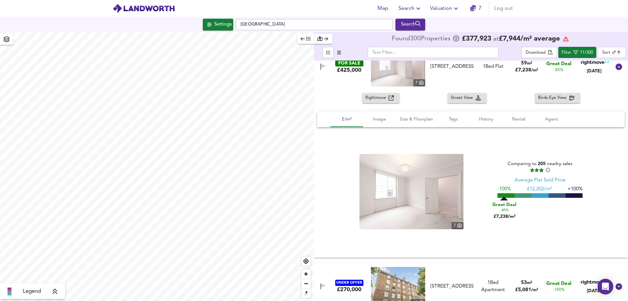
scroll to position [360, 0]
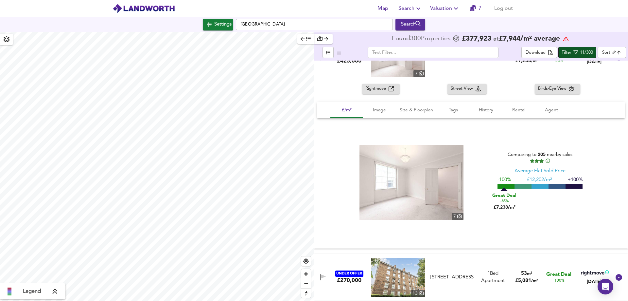
click at [573, 50] on span "Filter 11/300" at bounding box center [577, 52] width 31 height 8
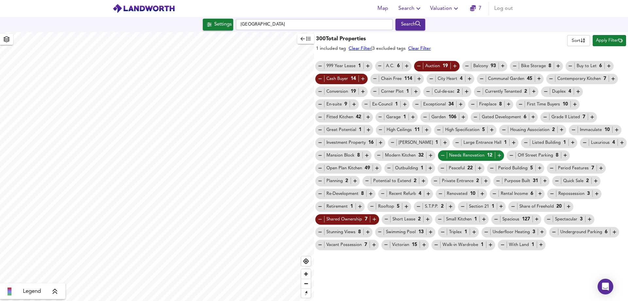
drag, startPoint x: 608, startPoint y: 39, endPoint x: 599, endPoint y: 14, distance: 26.7
click at [599, 14] on div "Map Search Valuation 7 Log out Settings [GEOGRAPHIC_DATA] 3AE Search Legend 300…" at bounding box center [314, 150] width 628 height 301
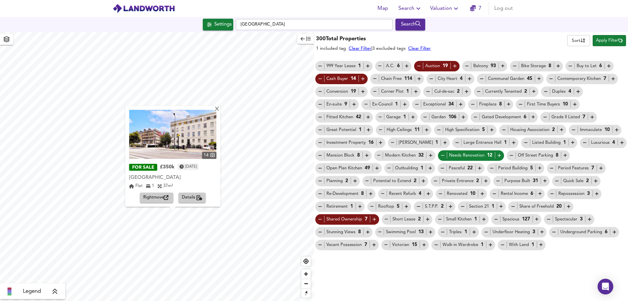
click at [153, 201] on span "Rightmove" at bounding box center [156, 198] width 27 height 8
click at [216, 109] on div "X" at bounding box center [217, 109] width 6 height 6
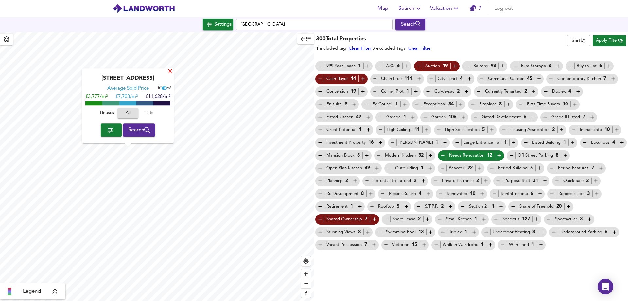
click at [171, 69] on div "X" at bounding box center [170, 72] width 6 height 6
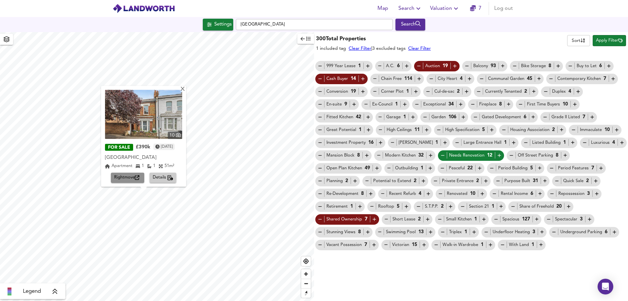
click at [128, 179] on span "Rightmove" at bounding box center [127, 178] width 27 height 8
click at [185, 91] on div "X" at bounding box center [183, 89] width 6 height 6
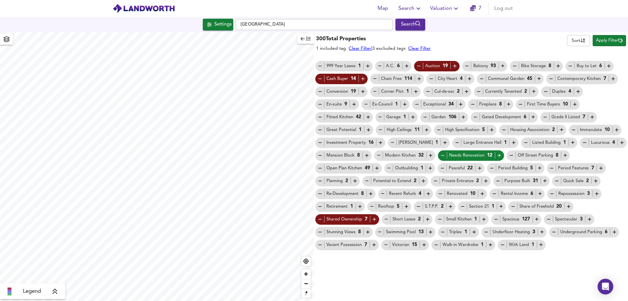
click at [442, 155] on icon "button" at bounding box center [442, 155] width 3 height 0
click at [320, 79] on icon "button" at bounding box center [320, 79] width 6 height 6
click at [442, 156] on icon "button" at bounding box center [443, 155] width 6 height 6
click at [361, 78] on icon "button" at bounding box center [363, 79] width 6 height 6
click at [321, 81] on icon "button" at bounding box center [320, 79] width 6 height 6
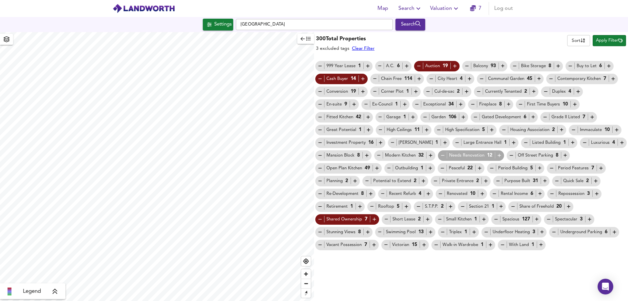
click at [385, 219] on icon "button" at bounding box center [386, 219] width 3 height 0
click at [440, 194] on icon "button" at bounding box center [440, 193] width 3 height 0
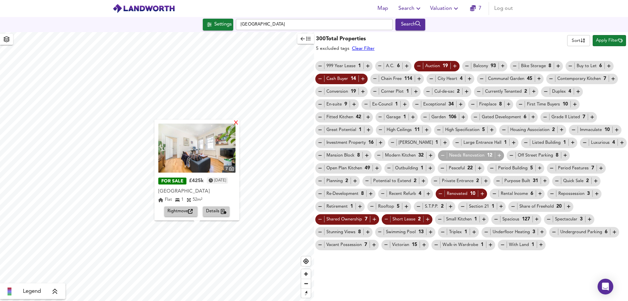
click at [239, 125] on div "X" at bounding box center [236, 123] width 6 height 6
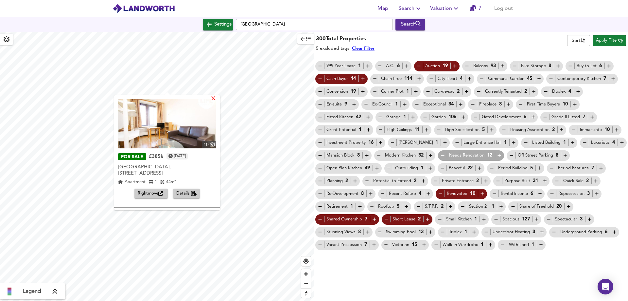
click at [216, 99] on div "X" at bounding box center [214, 99] width 6 height 6
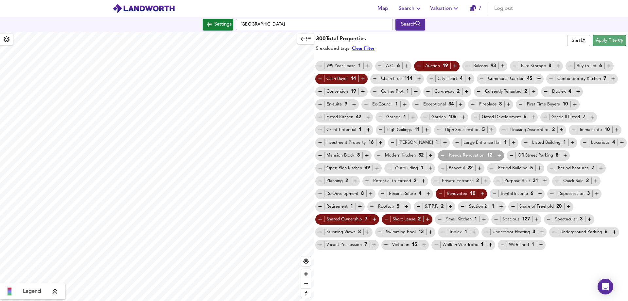
click at [612, 39] on span "Apply Filter" at bounding box center [609, 41] width 27 height 8
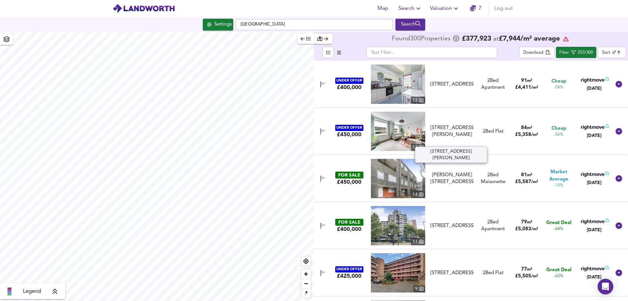
click at [474, 124] on div "[STREET_ADDRESS][PERSON_NAME]" at bounding box center [452, 131] width 48 height 14
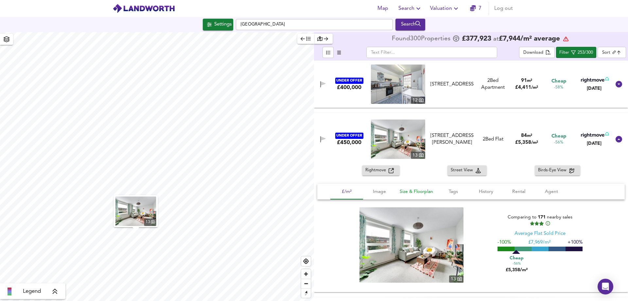
click at [416, 191] on span "Size & Floorplan" at bounding box center [416, 191] width 33 height 8
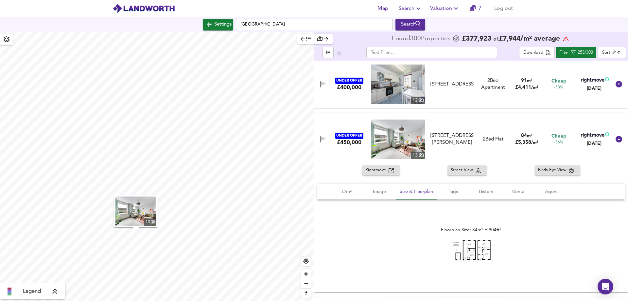
click at [381, 168] on span "Rightmove" at bounding box center [376, 171] width 23 height 8
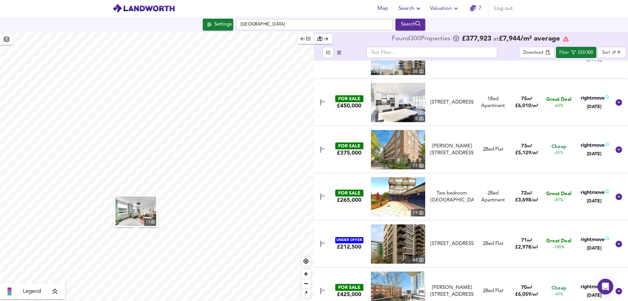
scroll to position [458, 0]
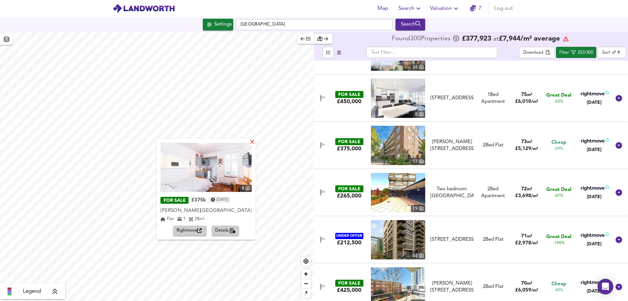
click at [255, 141] on div "X" at bounding box center [253, 142] width 6 height 6
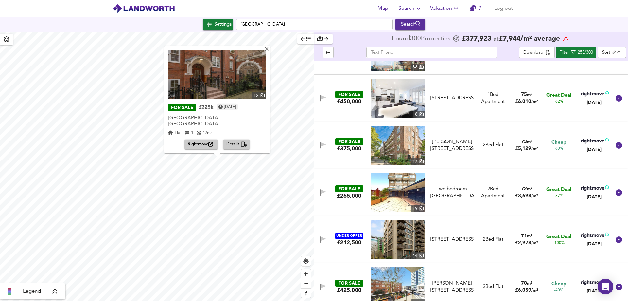
click at [201, 144] on span "Rightmove" at bounding box center [201, 145] width 27 height 8
click at [264, 53] on div "X" at bounding box center [267, 49] width 6 height 6
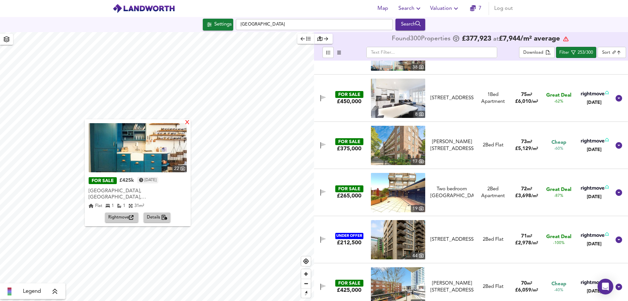
click at [189, 124] on div "X" at bounding box center [188, 123] width 6 height 6
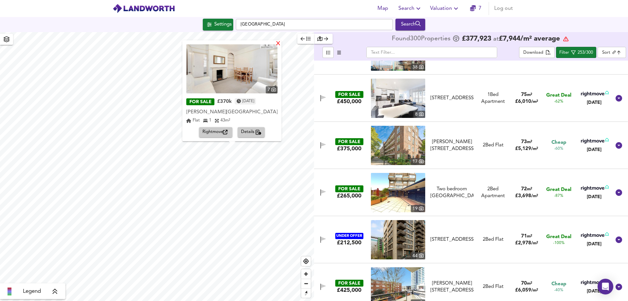
click at [275, 43] on div "X" at bounding box center [278, 44] width 6 height 6
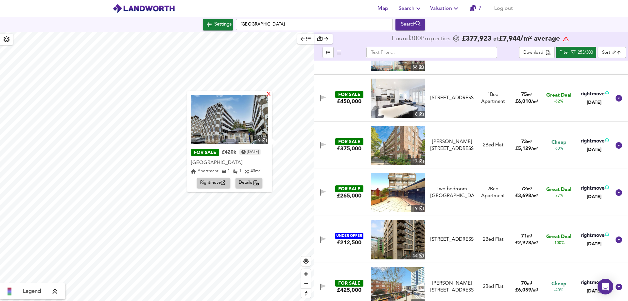
click at [269, 96] on div "X" at bounding box center [269, 95] width 6 height 6
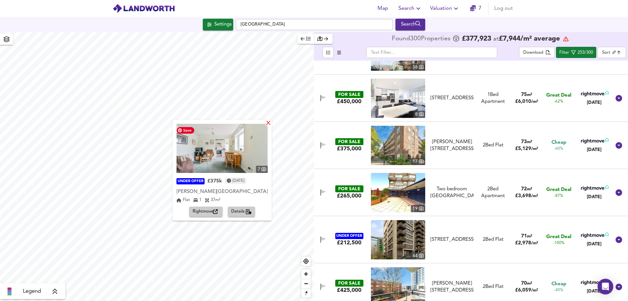
click at [270, 124] on div "X" at bounding box center [269, 123] width 6 height 6
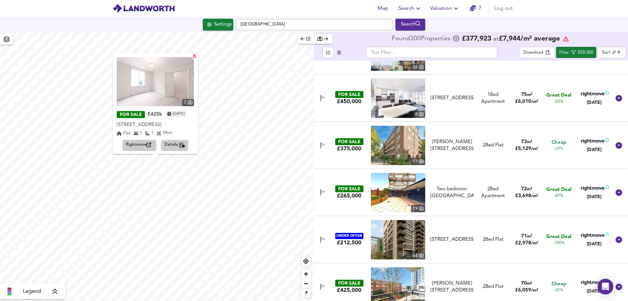
click at [197, 58] on div "X" at bounding box center [195, 57] width 6 height 6
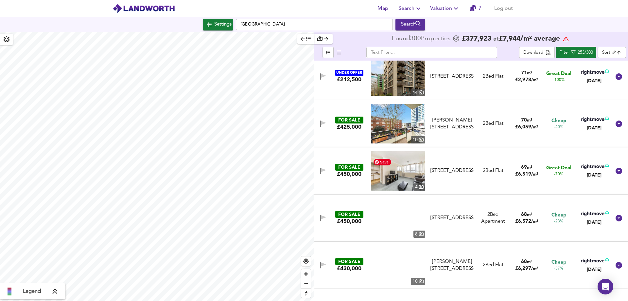
scroll to position [654, 0]
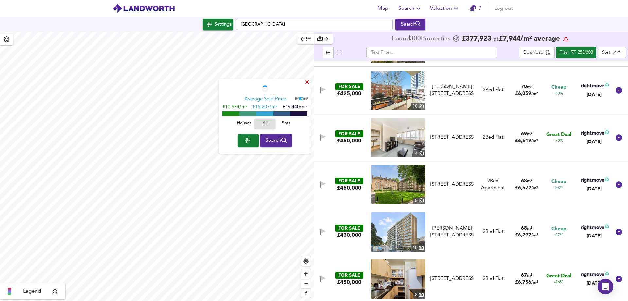
click at [307, 82] on div "X" at bounding box center [308, 82] width 6 height 6
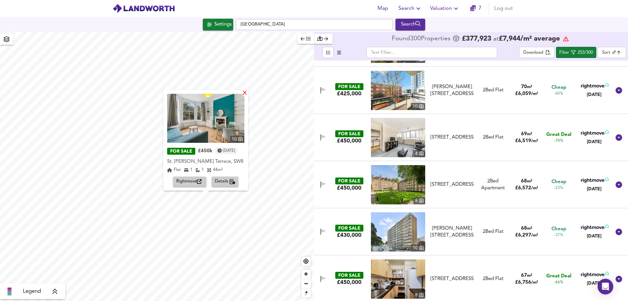
click at [248, 93] on div "X" at bounding box center [245, 93] width 6 height 6
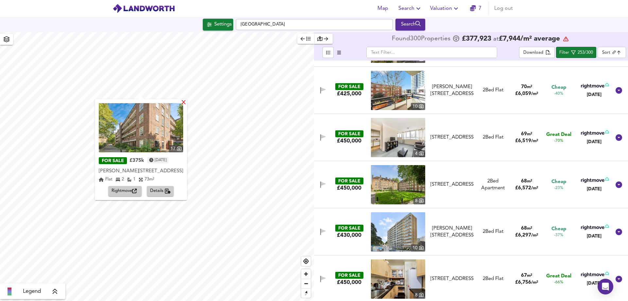
click at [186, 102] on div "X" at bounding box center [184, 103] width 6 height 6
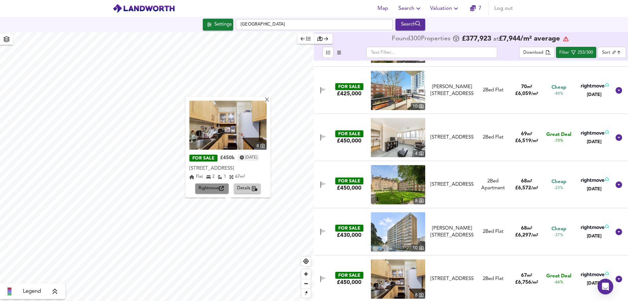
click at [215, 184] on button "Rightmove" at bounding box center [211, 189] width 33 height 10
click at [267, 99] on div "X" at bounding box center [267, 100] width 6 height 6
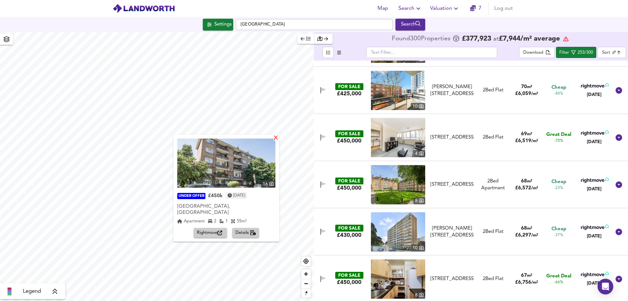
click at [275, 139] on div "X" at bounding box center [276, 138] width 6 height 6
click at [216, 229] on span "Rightmove" at bounding box center [210, 233] width 27 height 8
click at [276, 138] on div "X" at bounding box center [276, 138] width 6 height 6
